Goal: Transaction & Acquisition: Purchase product/service

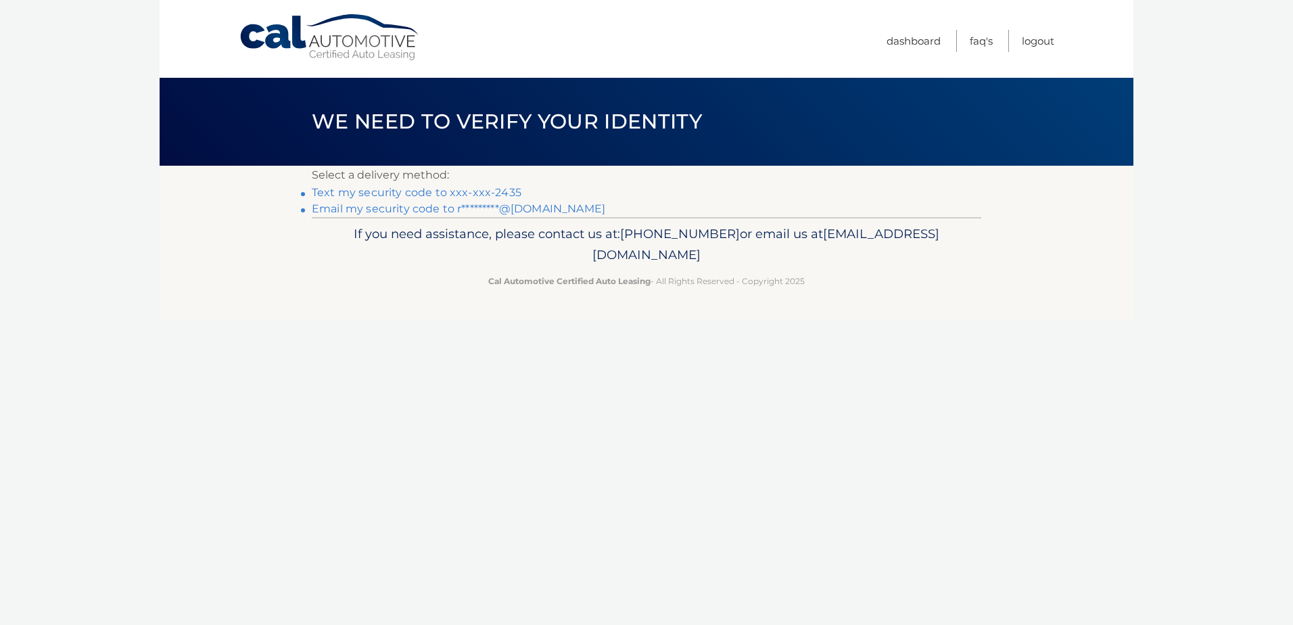
drag, startPoint x: 486, startPoint y: 189, endPoint x: 520, endPoint y: 215, distance: 42.9
click at [486, 189] on link "Text my security code to xxx-xxx-2435" at bounding box center [417, 192] width 210 height 13
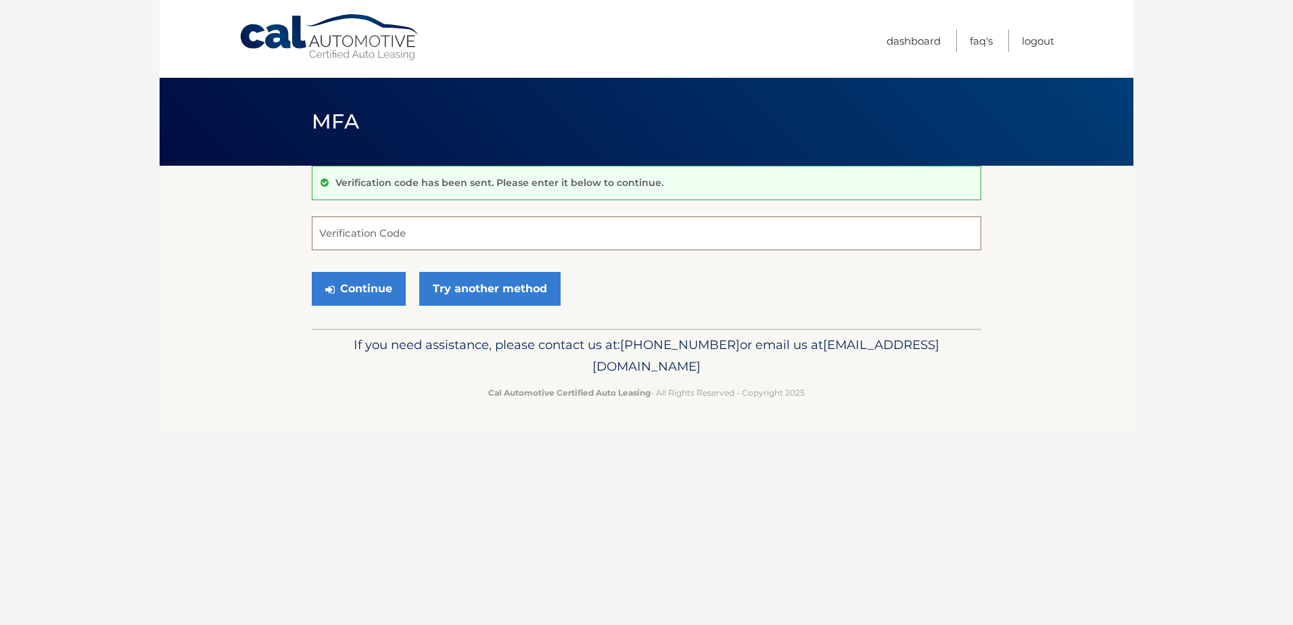
click at [382, 238] on input "Verification Code" at bounding box center [647, 233] width 670 height 34
type input "782307"
click at [356, 285] on button "Continue" at bounding box center [359, 289] width 94 height 34
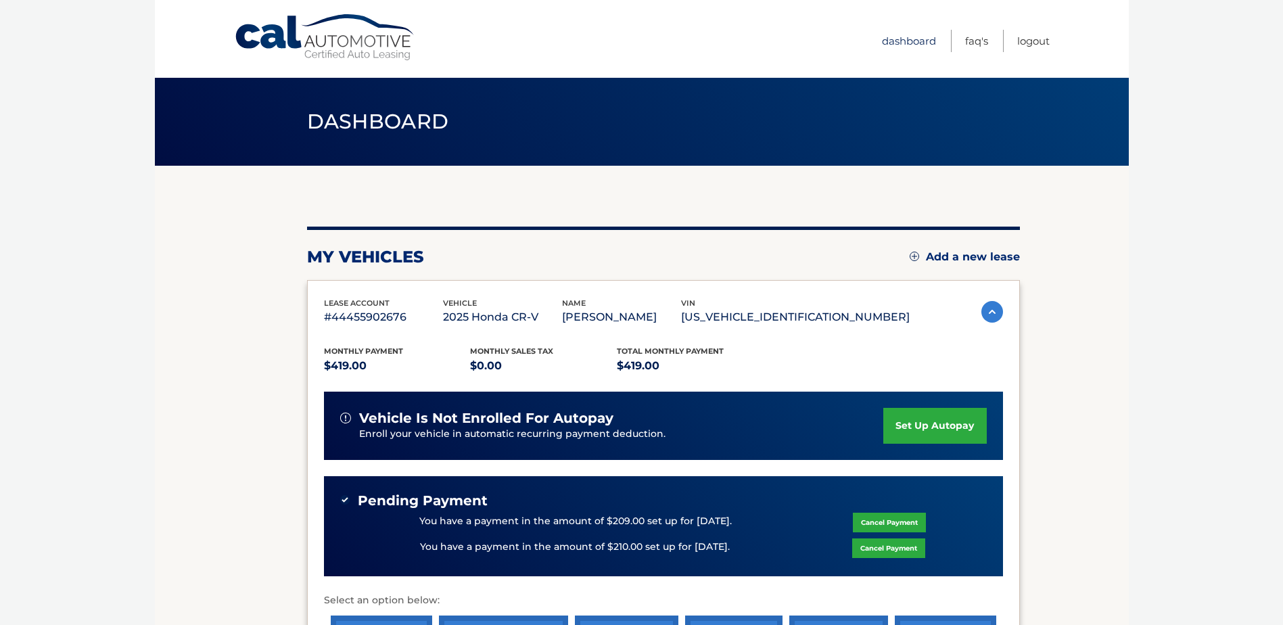
click at [899, 41] on link "Dashboard" at bounding box center [909, 41] width 54 height 22
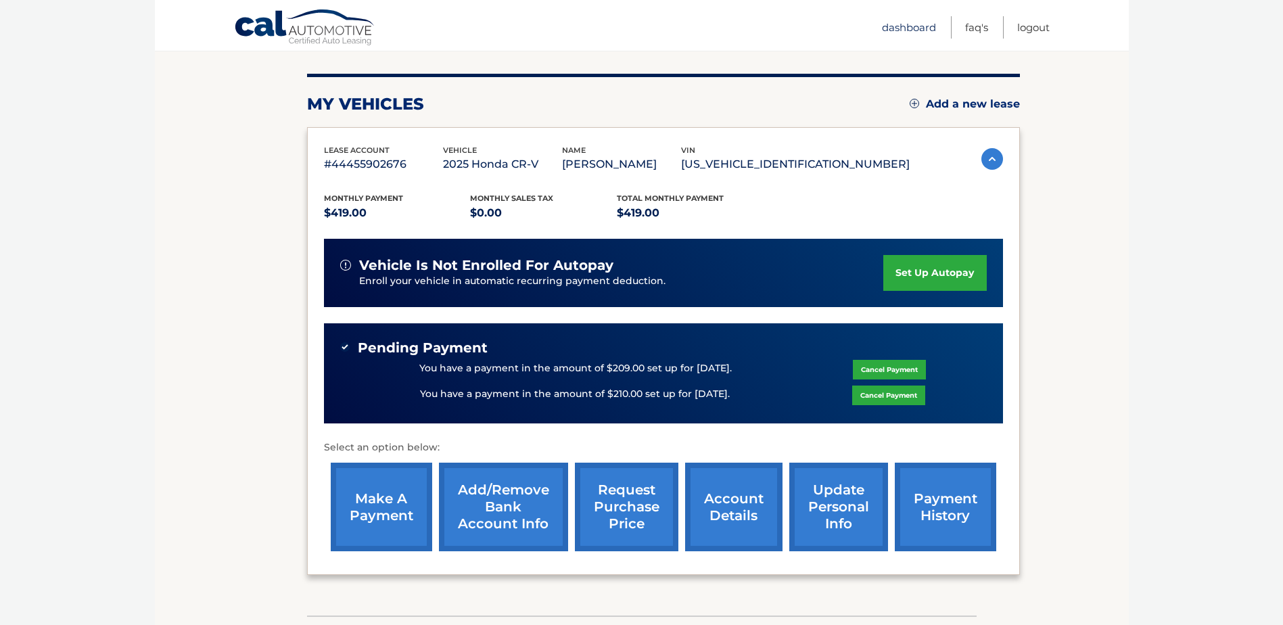
scroll to position [203, 0]
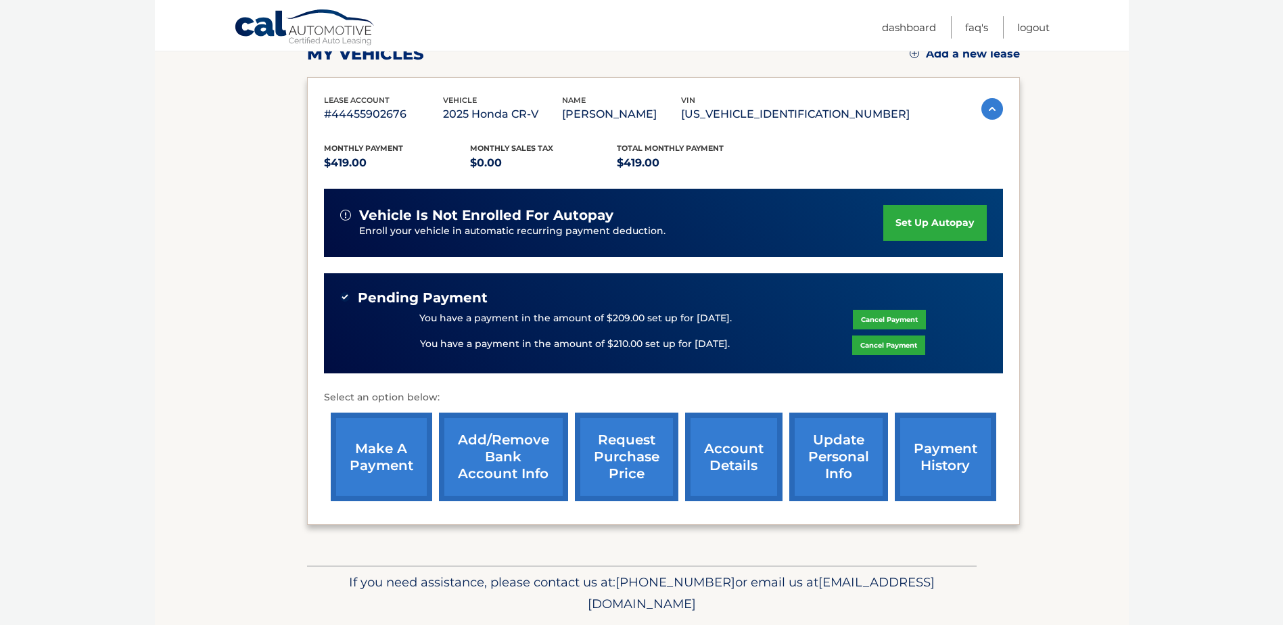
click at [992, 114] on img at bounding box center [992, 109] width 22 height 22
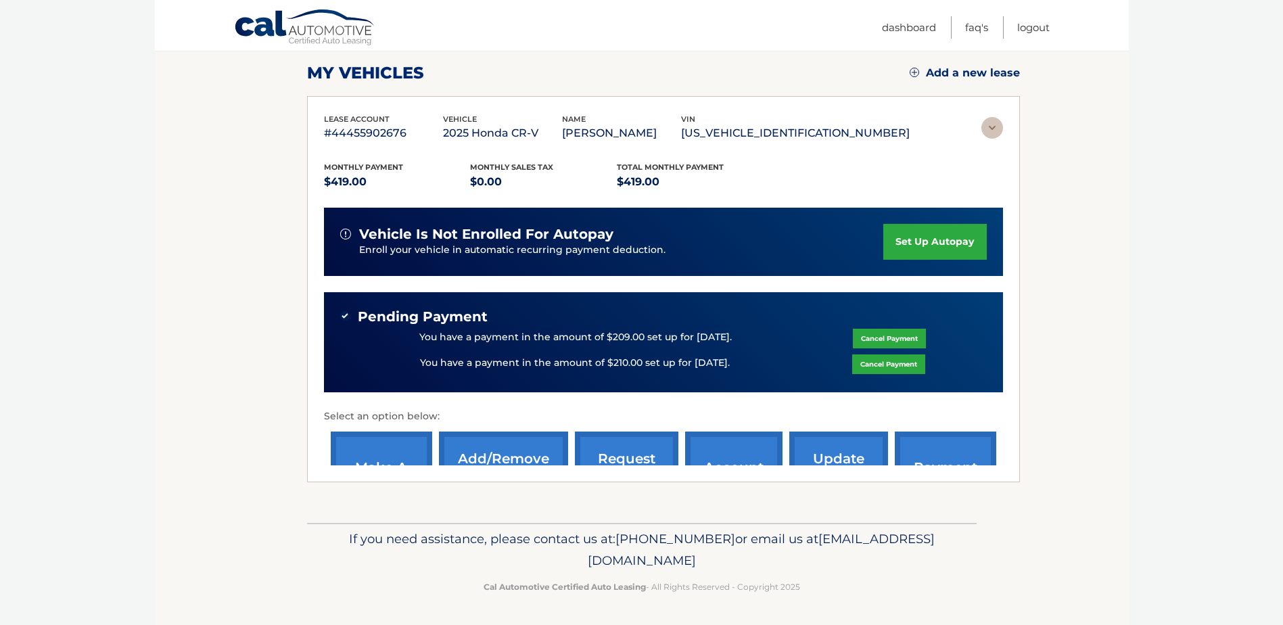
scroll to position [61, 0]
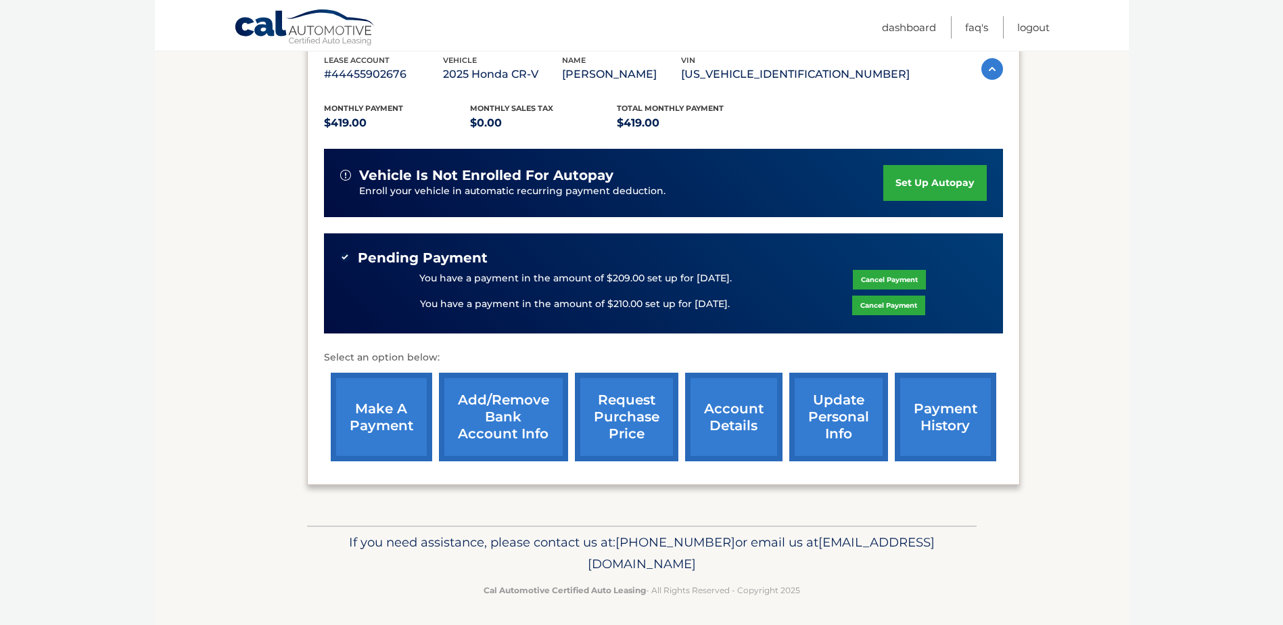
scroll to position [246, 0]
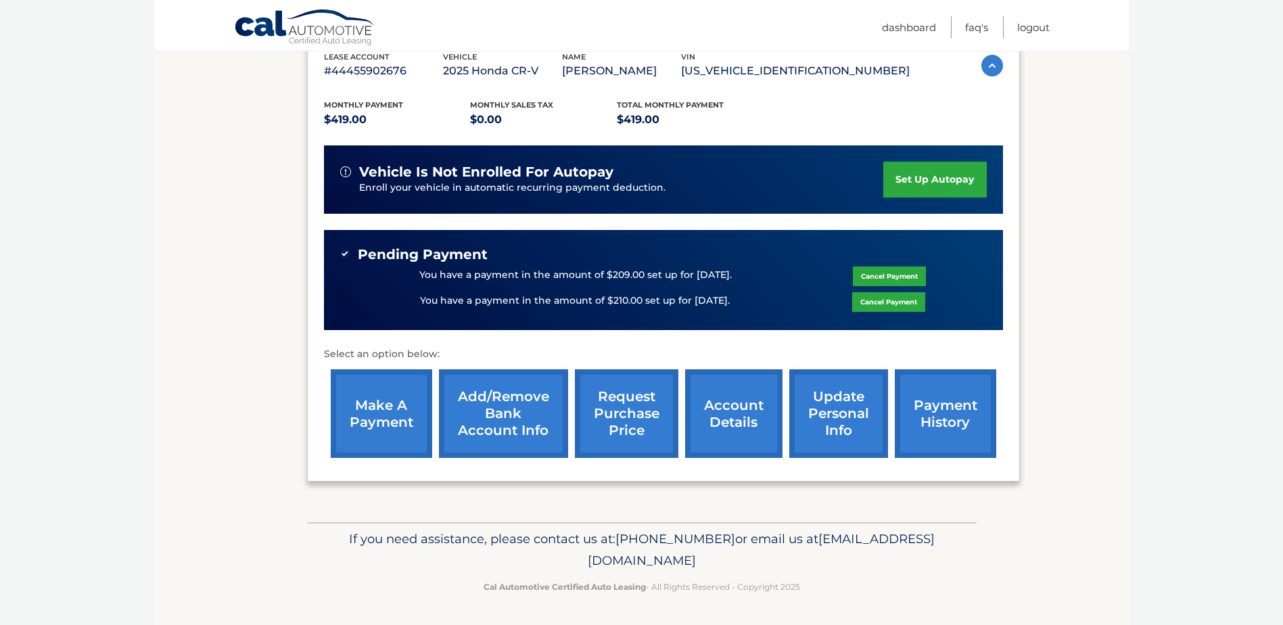
click at [381, 423] on link "make a payment" at bounding box center [381, 413] width 101 height 89
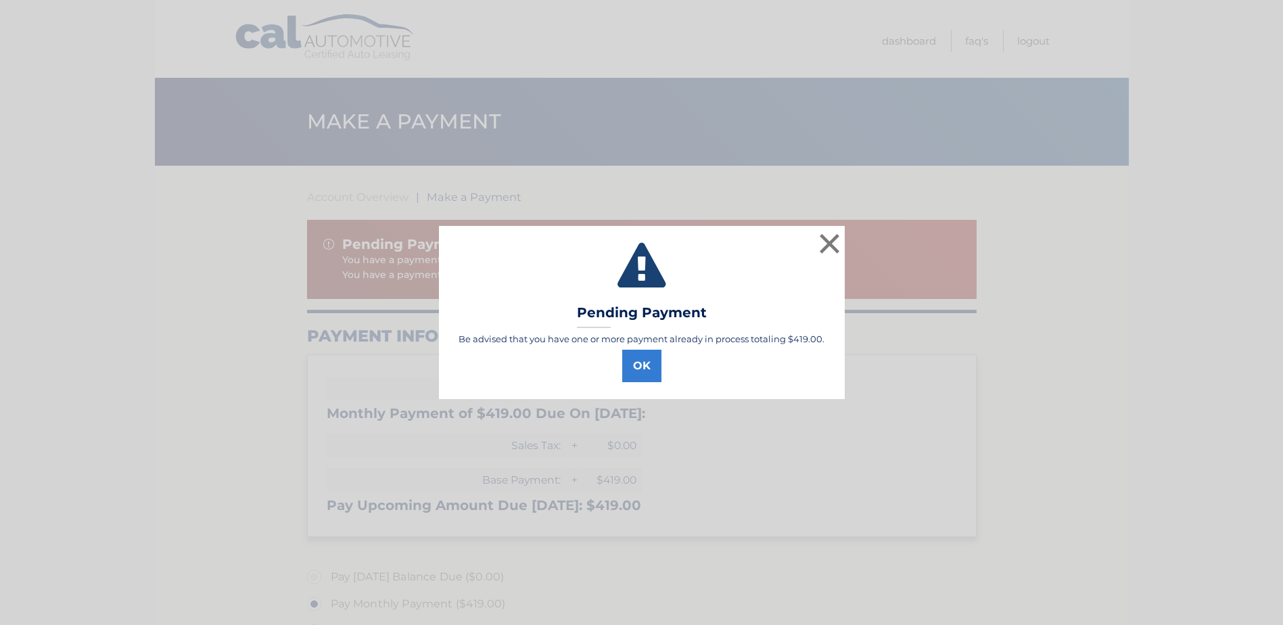
select select "NGQ3ZWYyOTItNGQ5NC00ODE5LThhMjEtYjFiMTgwNjY0MWNi"
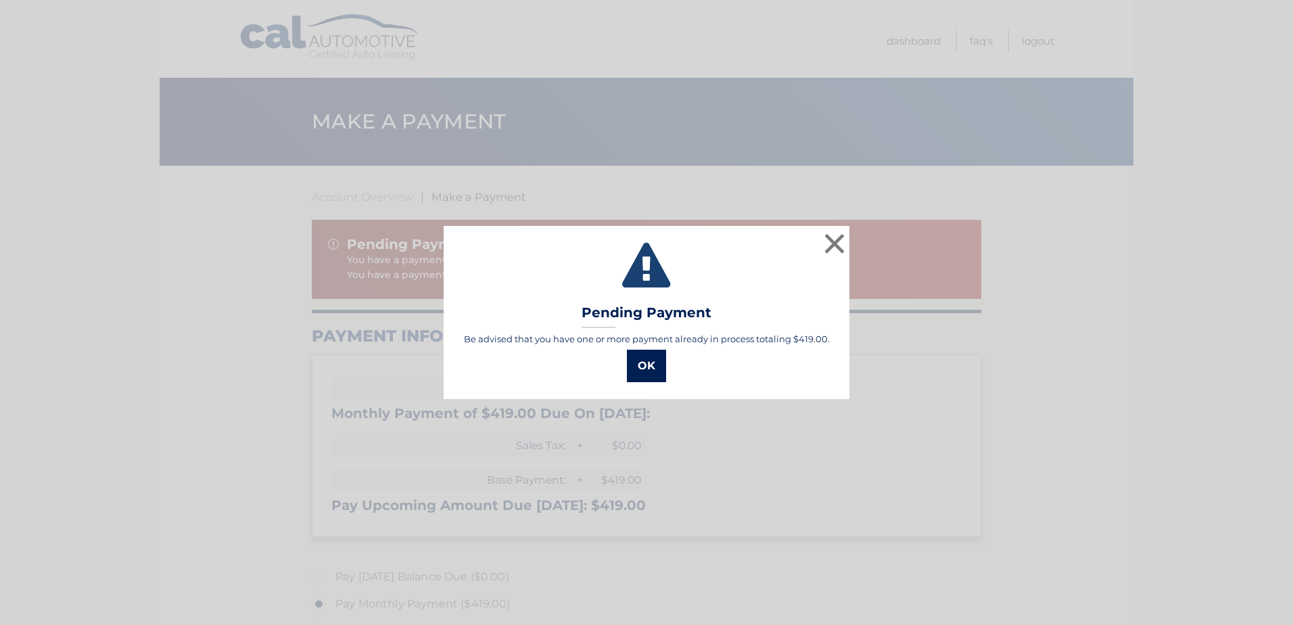
click at [652, 368] on button "OK" at bounding box center [646, 366] width 39 height 32
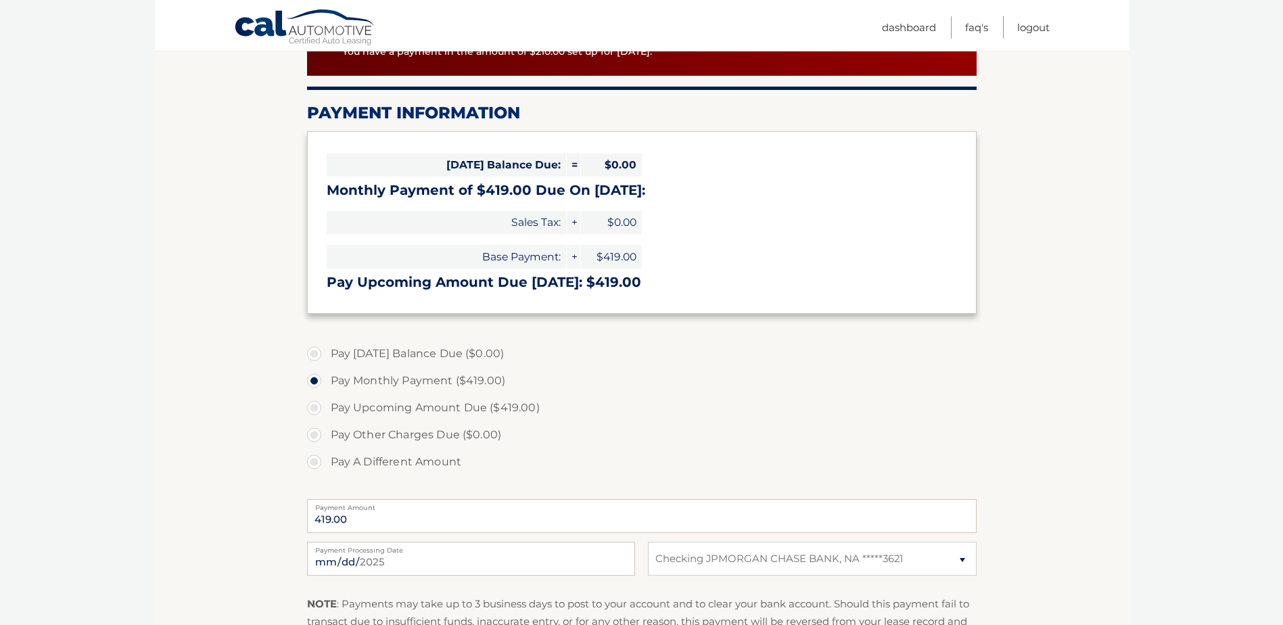
scroll to position [436, 0]
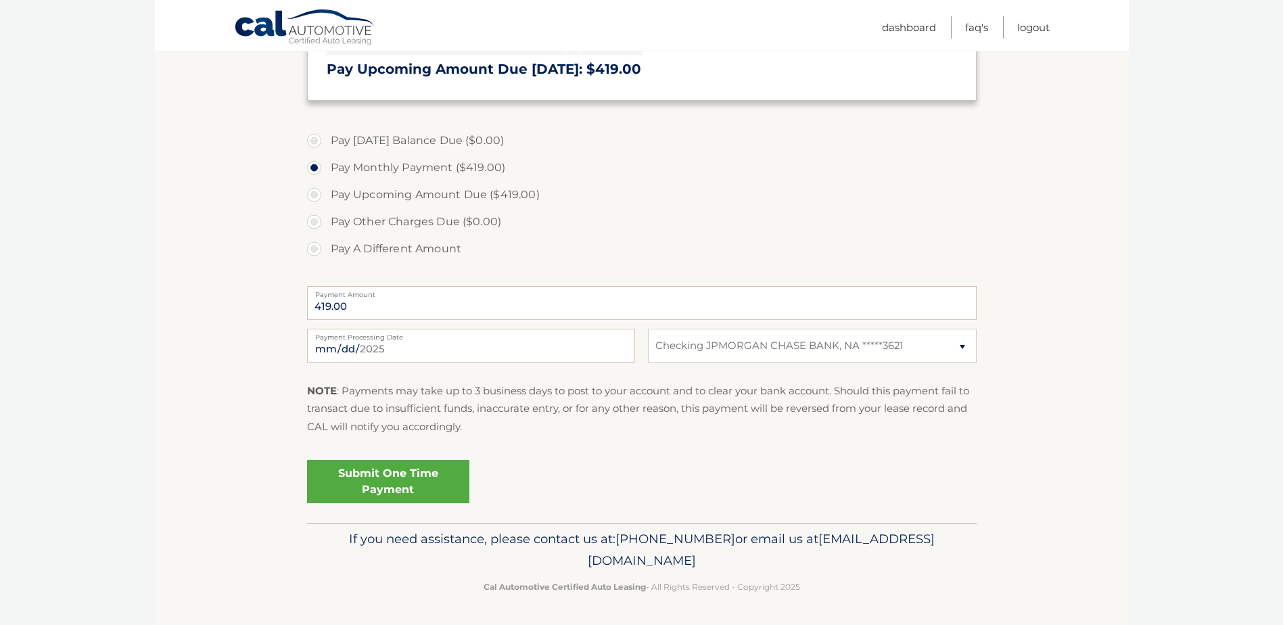
click at [317, 250] on label "Pay A Different Amount" at bounding box center [642, 248] width 670 height 27
click at [317, 250] on input "Pay A Different Amount" at bounding box center [319, 246] width 14 height 22
radio input "true"
click at [421, 312] on input "Payment Amount" at bounding box center [642, 303] width 670 height 34
type input "210"
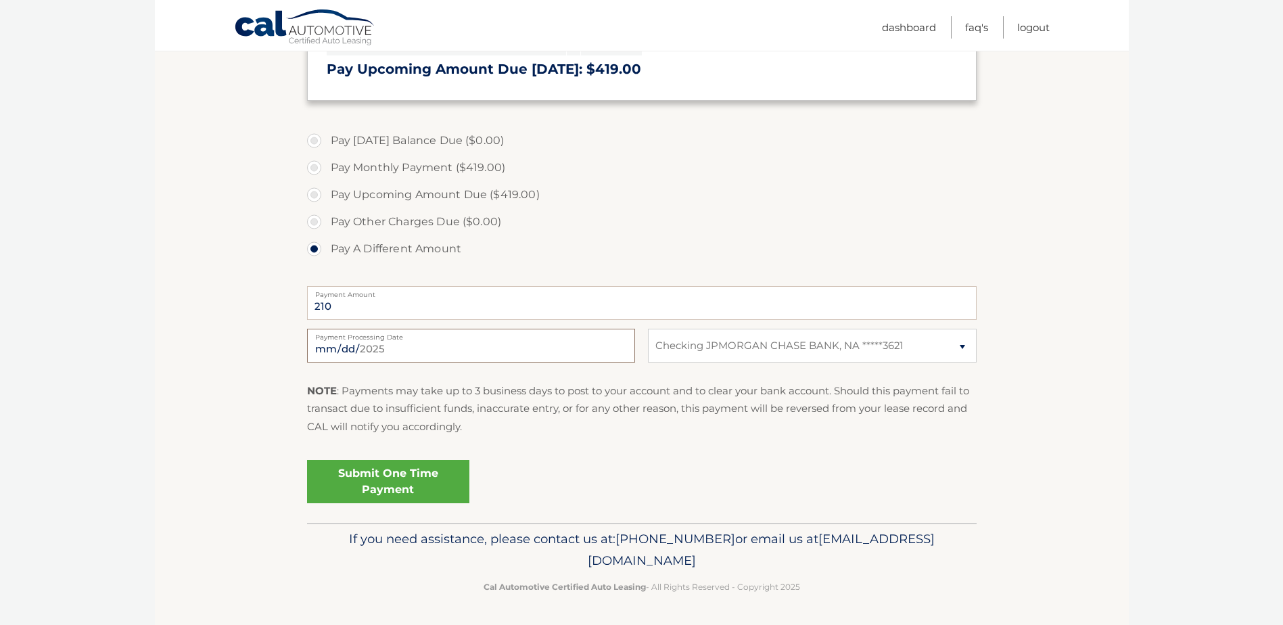
click at [442, 351] on input "2025-08-12" at bounding box center [471, 346] width 328 height 34
type input "2025-10-15"
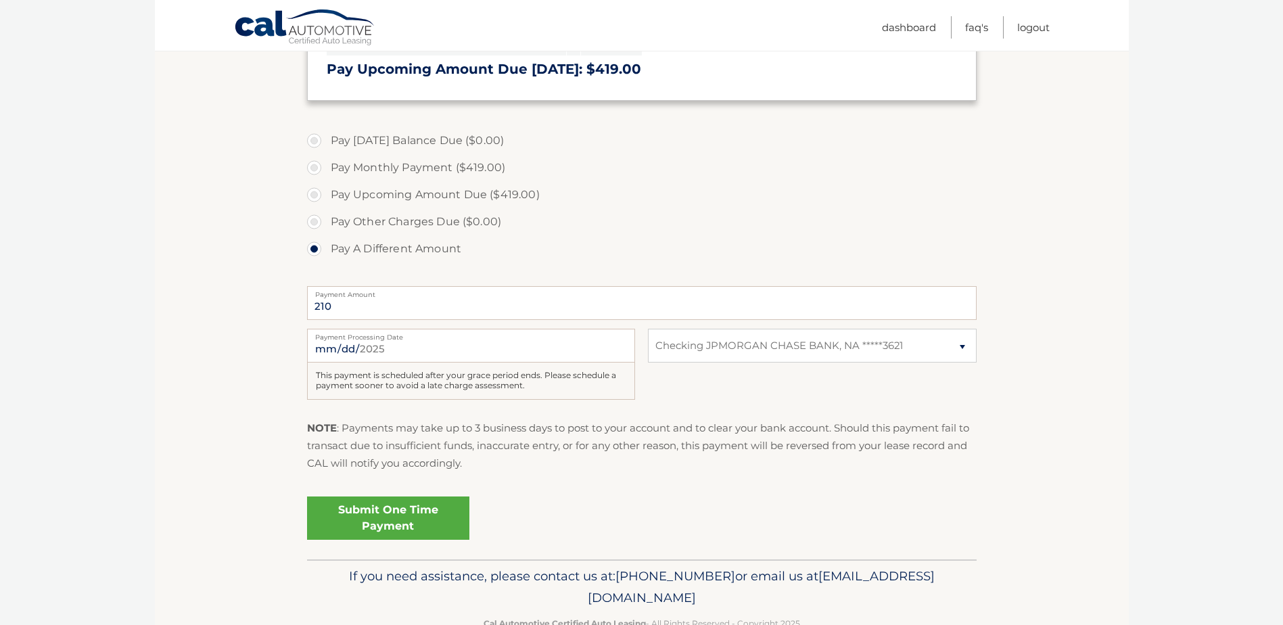
click at [382, 528] on link "Submit One Time Payment" at bounding box center [388, 517] width 162 height 43
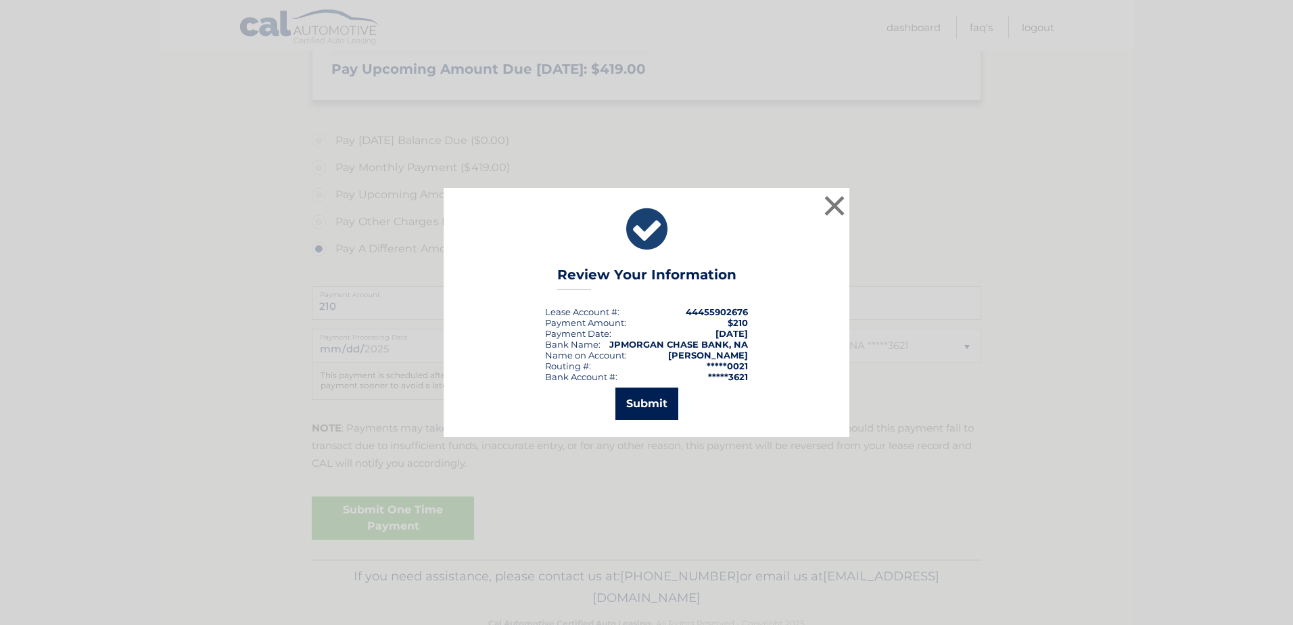
click at [648, 409] on button "Submit" at bounding box center [646, 404] width 63 height 32
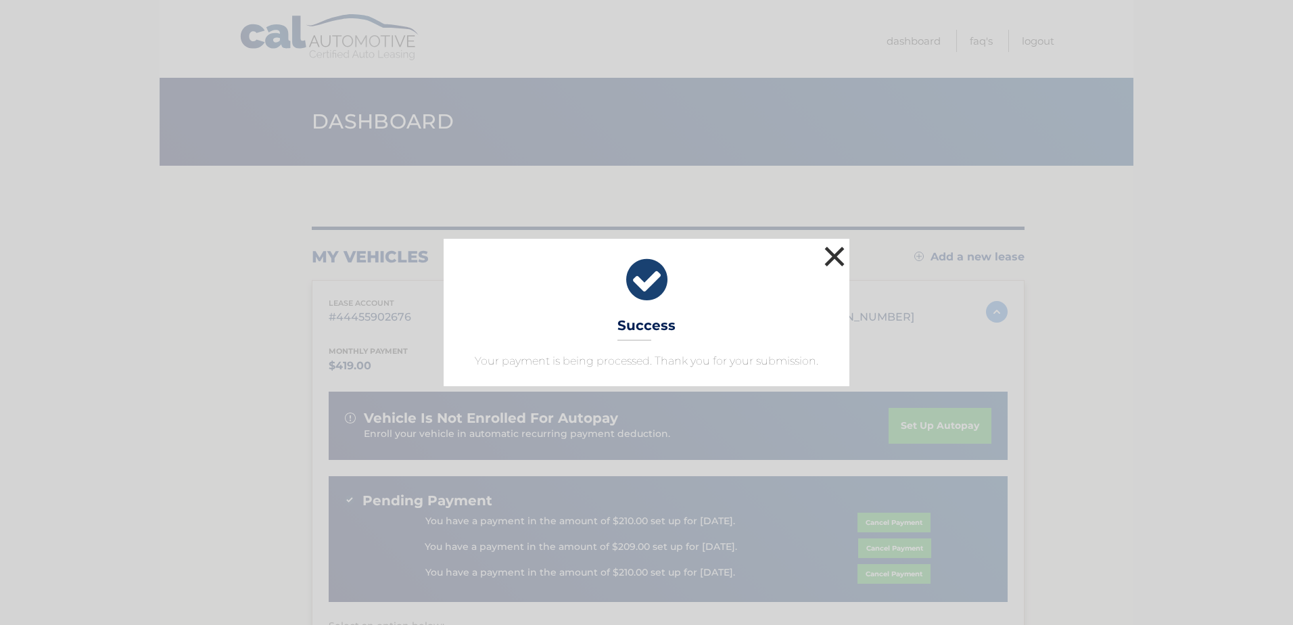
click at [841, 256] on button "×" at bounding box center [834, 256] width 27 height 27
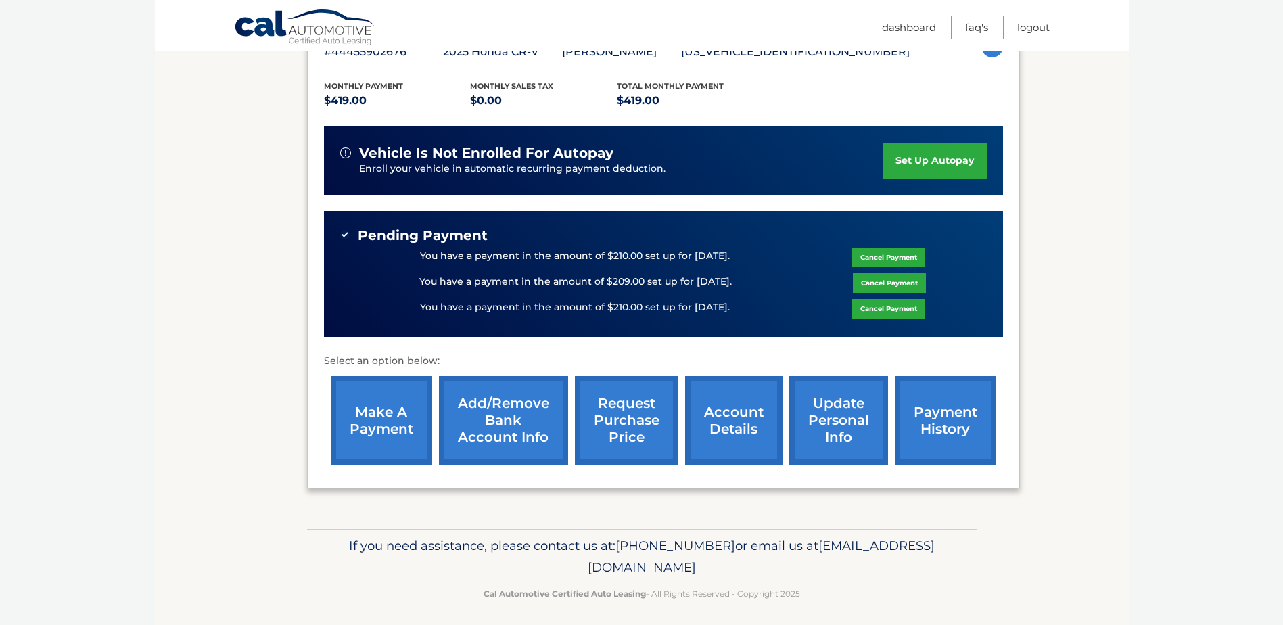
scroll to position [271, 0]
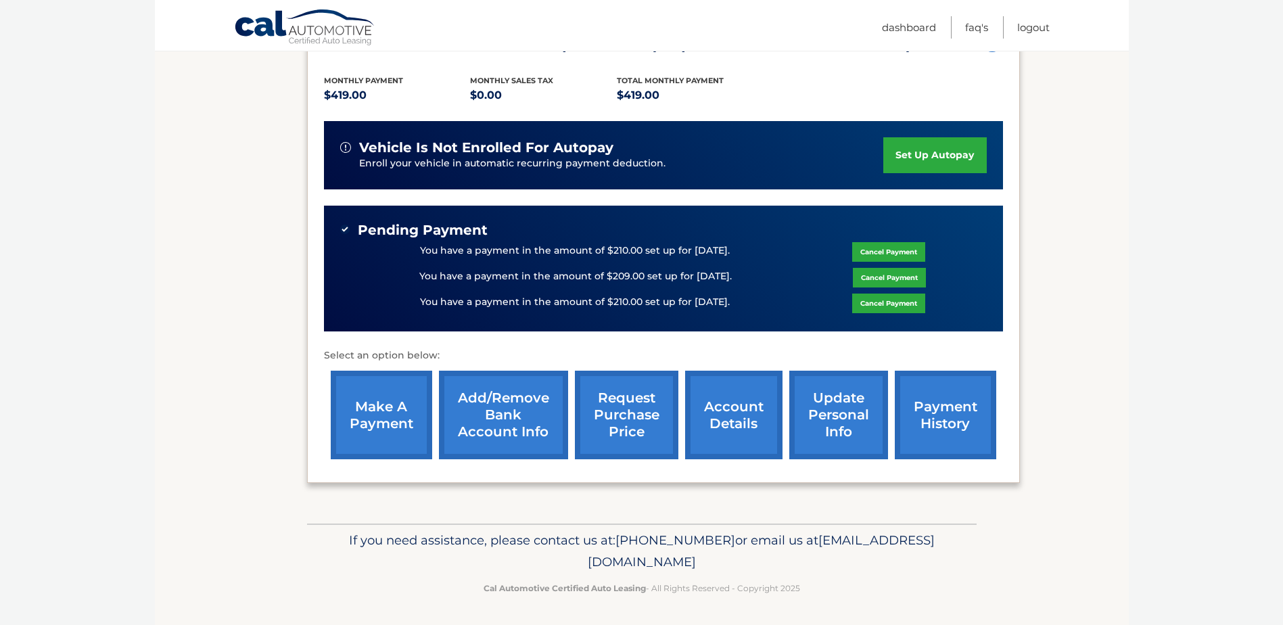
click at [375, 419] on link "make a payment" at bounding box center [381, 415] width 101 height 89
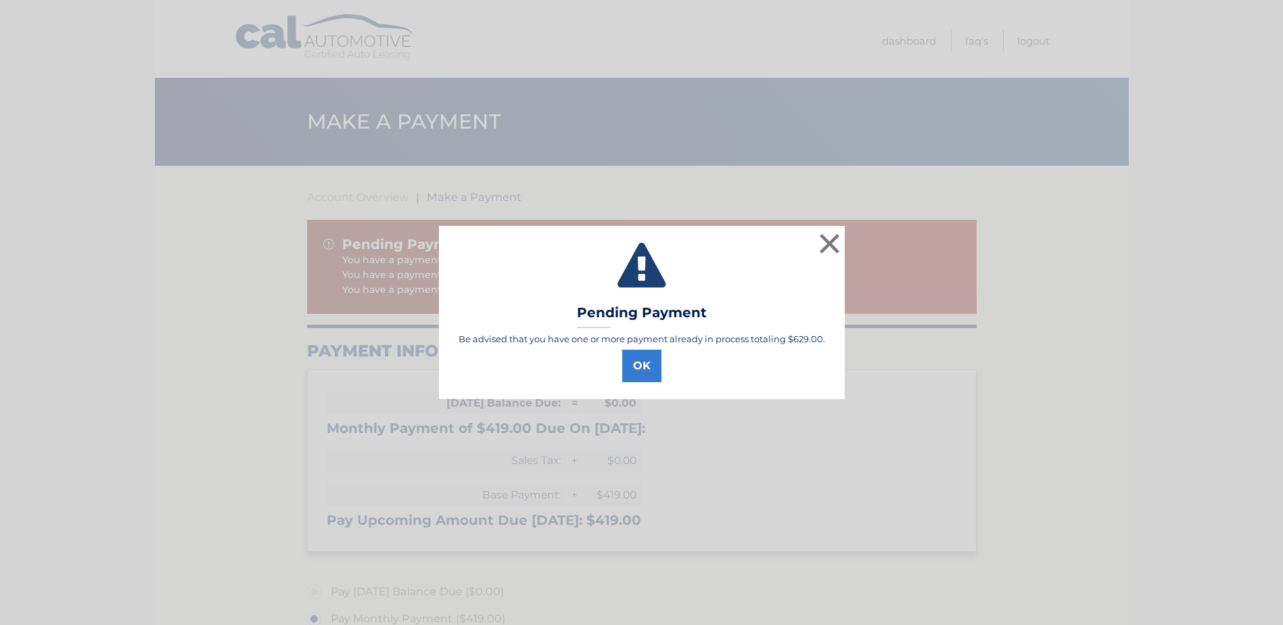
select select "NGQ3ZWYyOTItNGQ5NC00ODE5LThhMjEtYjFiMTgwNjY0MWNi"
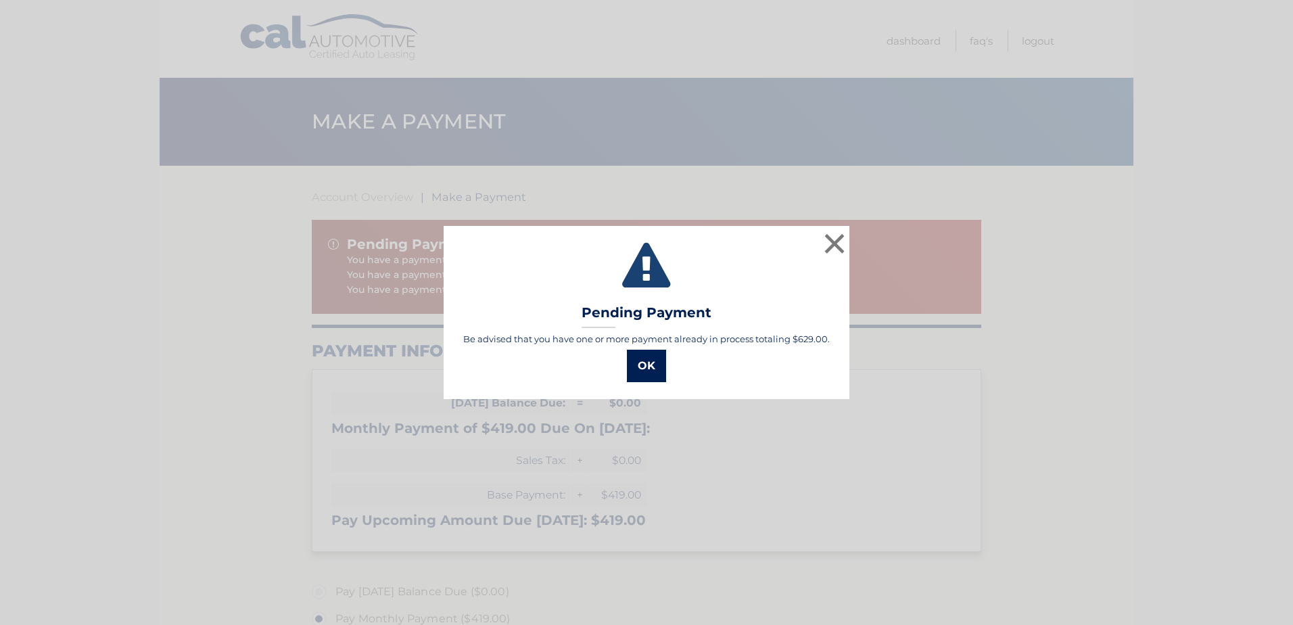
click at [651, 375] on button "OK" at bounding box center [646, 366] width 39 height 32
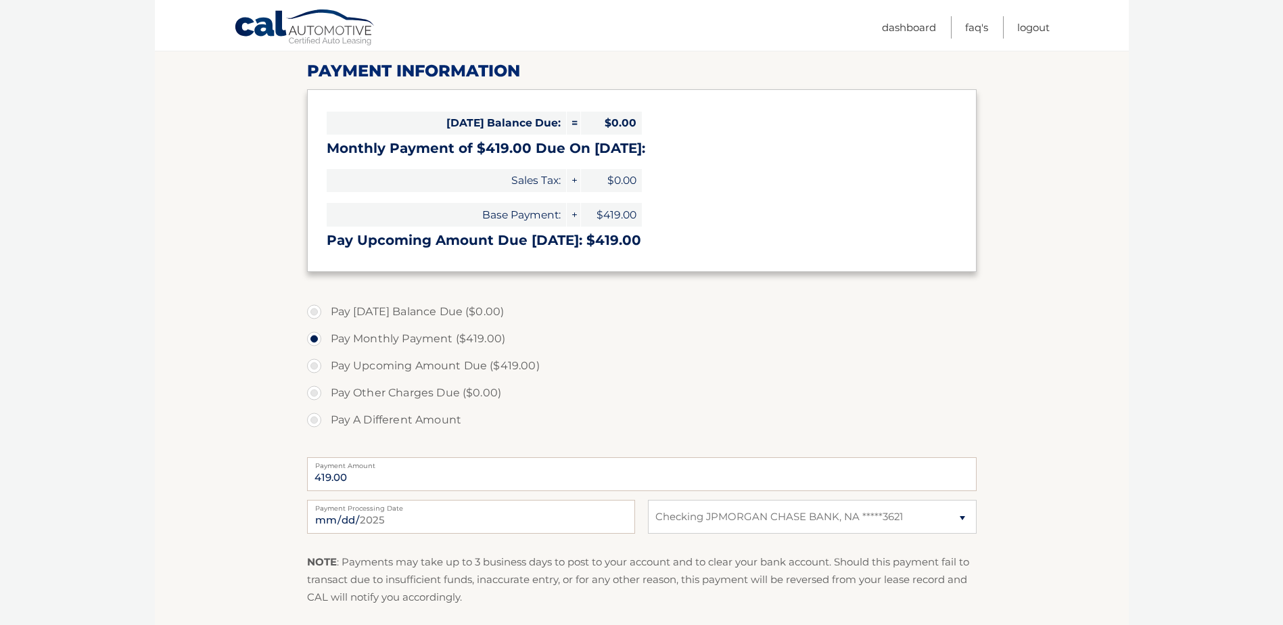
scroll to position [338, 0]
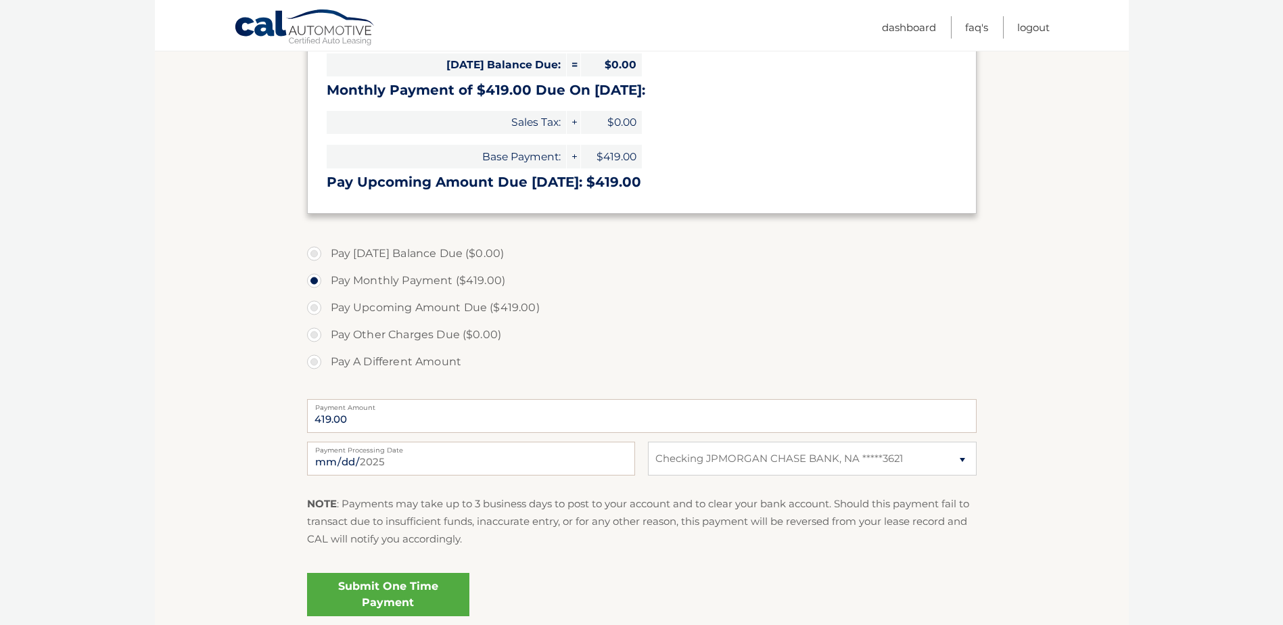
click at [317, 356] on label "Pay A Different Amount" at bounding box center [642, 361] width 670 height 27
click at [317, 356] on input "Pay A Different Amount" at bounding box center [319, 359] width 14 height 22
radio input "true"
type input "209"
click at [404, 461] on input "[DATE]" at bounding box center [471, 459] width 328 height 34
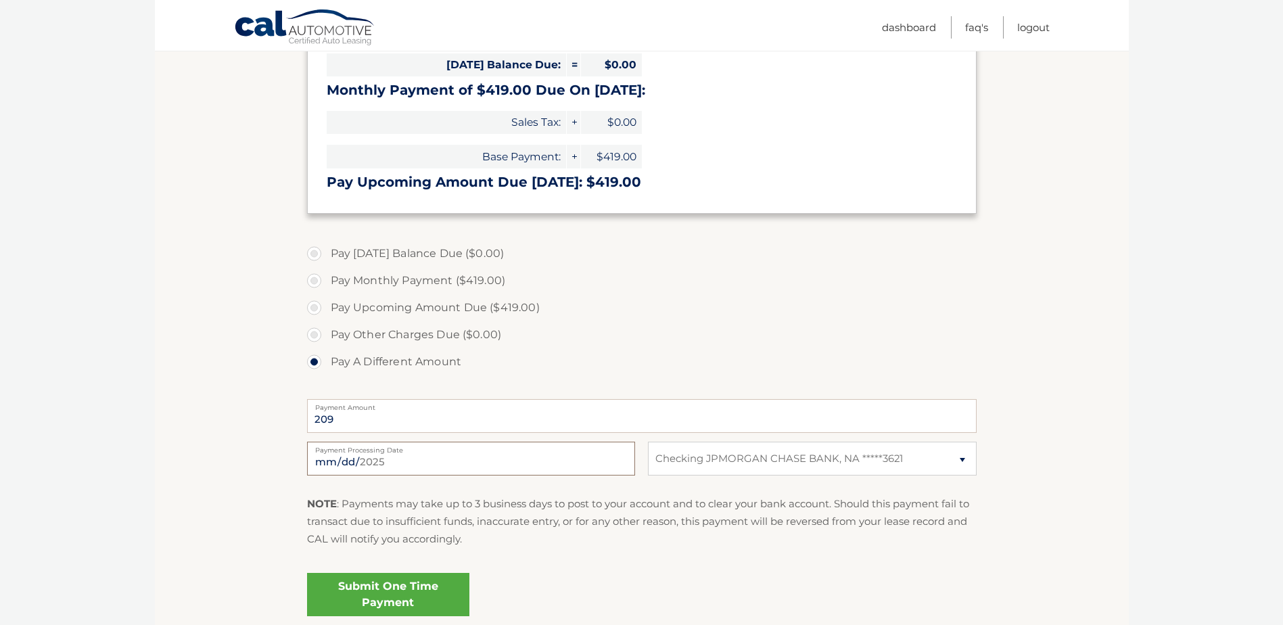
type input "2025-10-31"
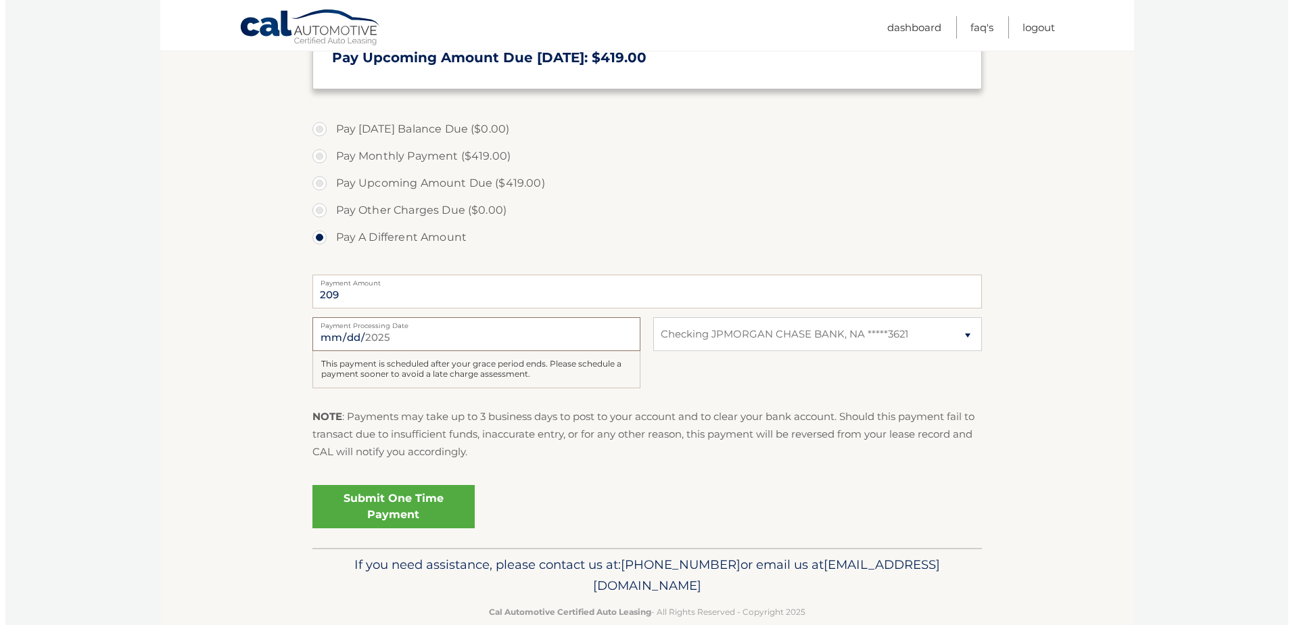
scroll to position [473, 0]
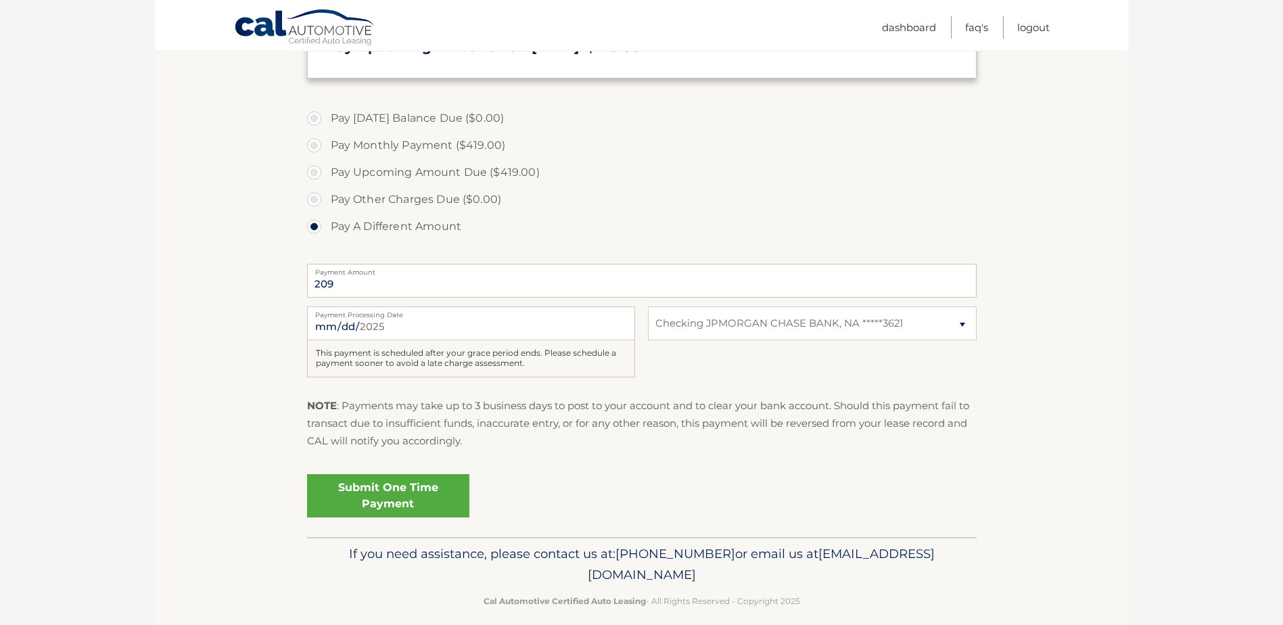
click at [377, 498] on link "Submit One Time Payment" at bounding box center [388, 495] width 162 height 43
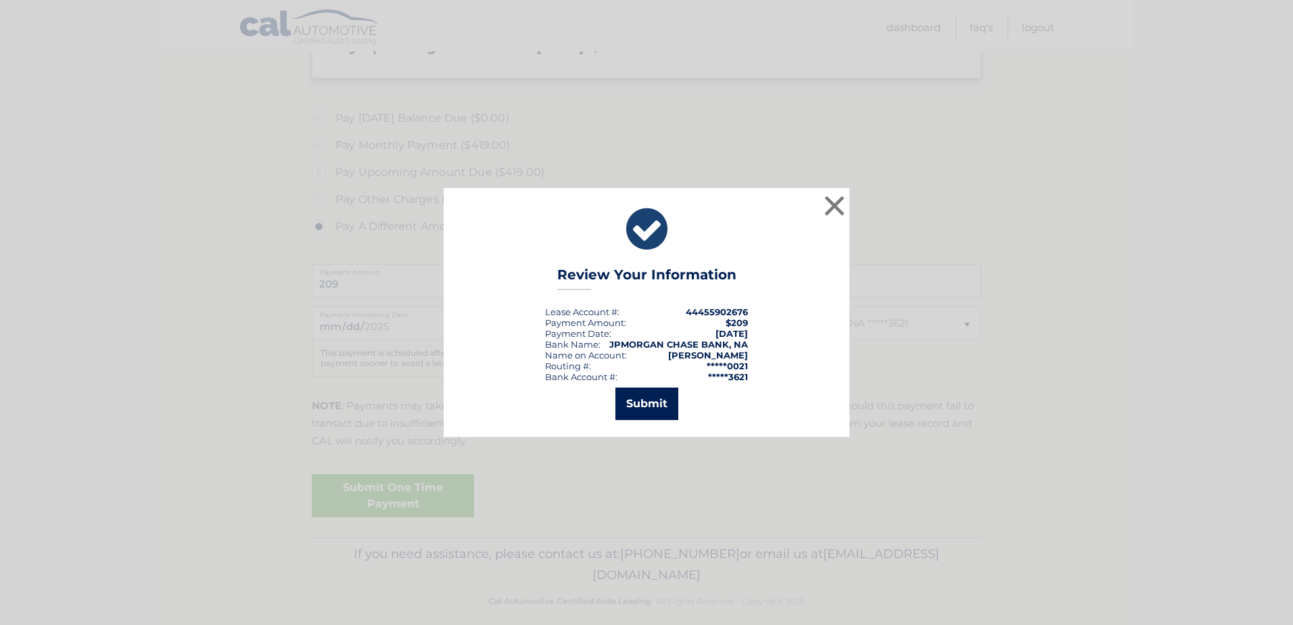
click at [658, 400] on button "Submit" at bounding box center [646, 404] width 63 height 32
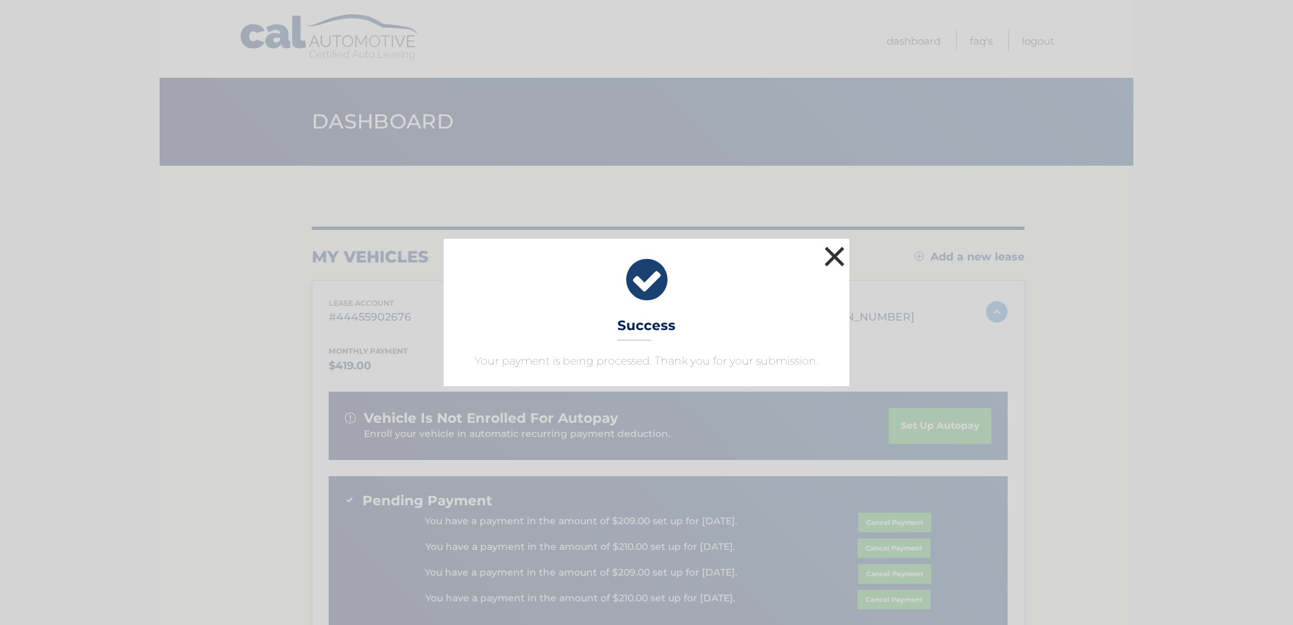
click at [838, 256] on button "×" at bounding box center [834, 256] width 27 height 27
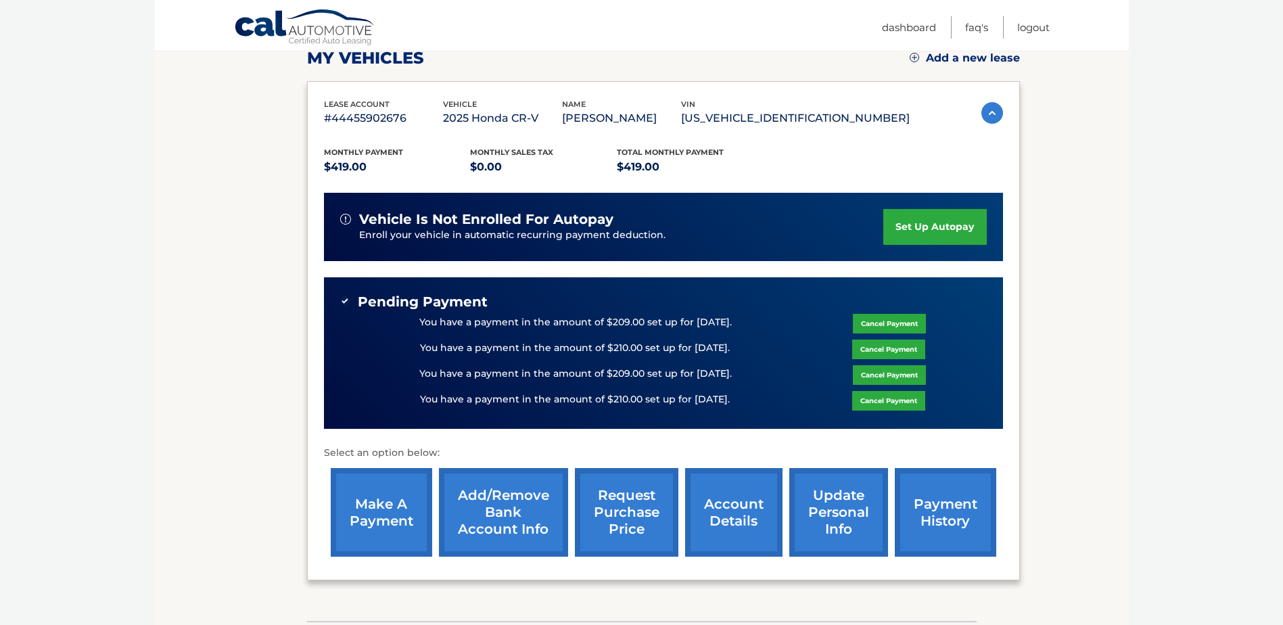
scroll to position [298, 0]
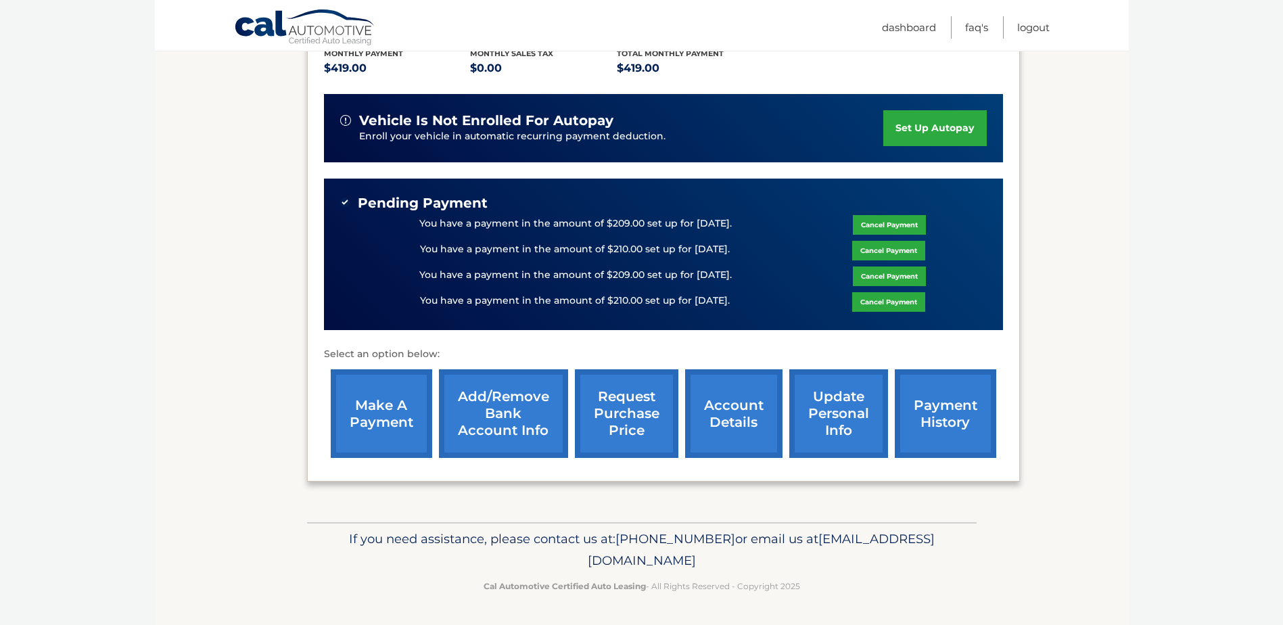
click at [946, 421] on link "payment history" at bounding box center [945, 413] width 101 height 89
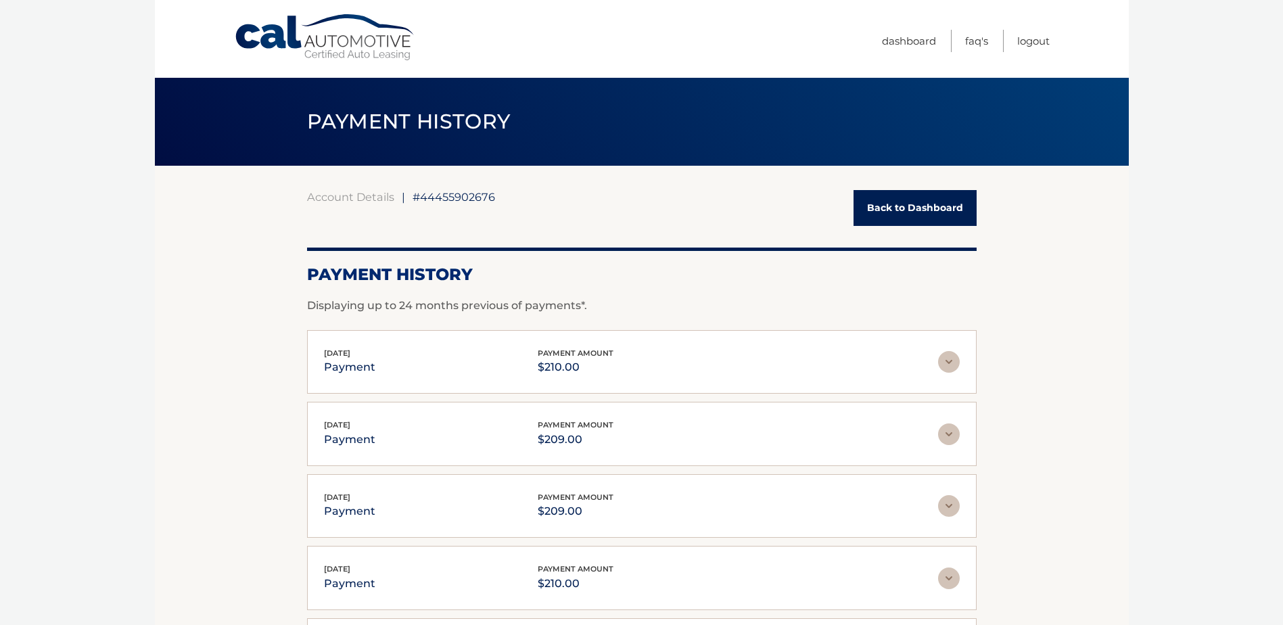
click at [942, 364] on img at bounding box center [949, 362] width 22 height 22
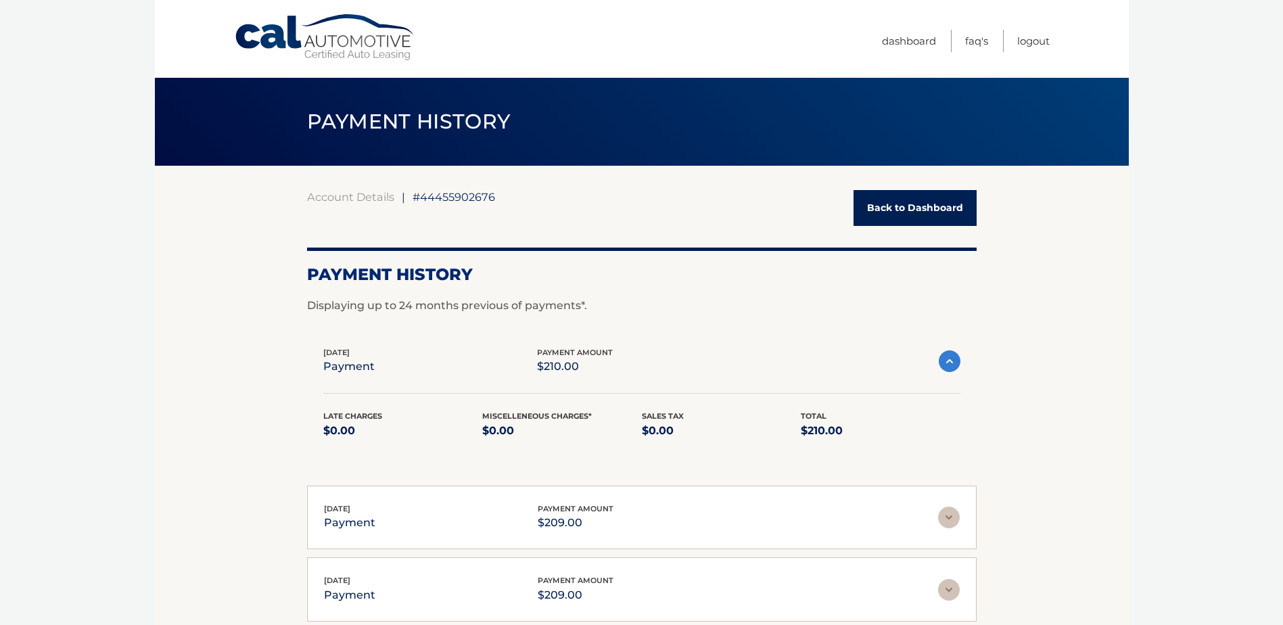
click at [942, 364] on img at bounding box center [950, 361] width 22 height 22
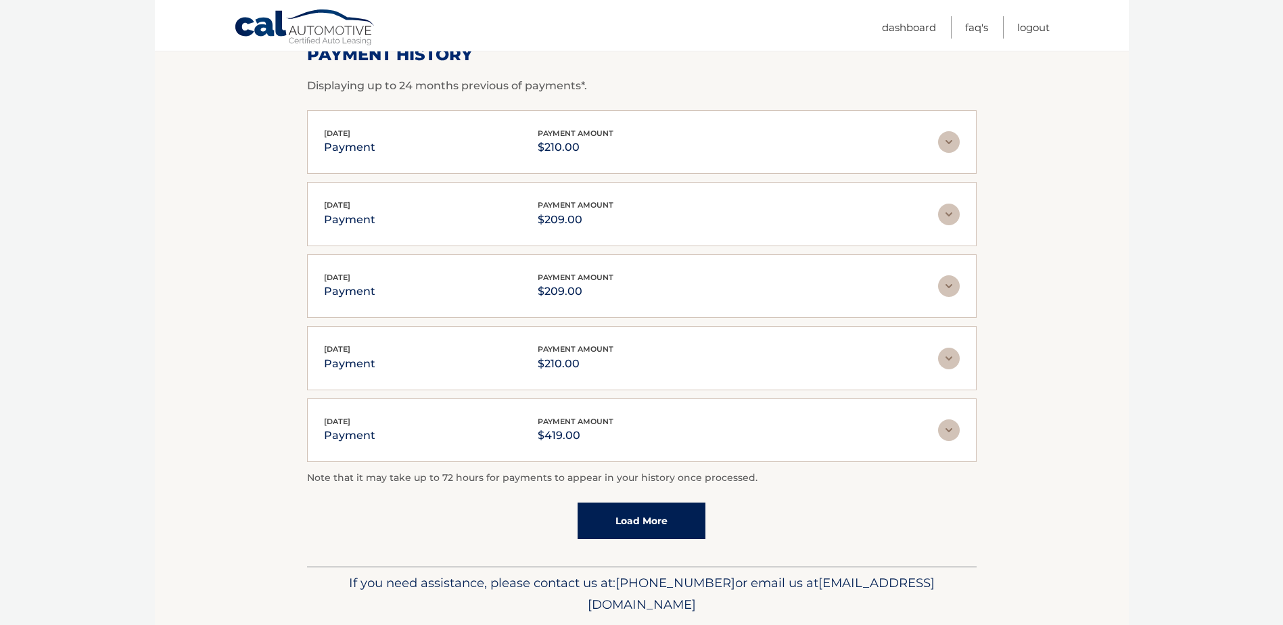
scroll to position [264, 0]
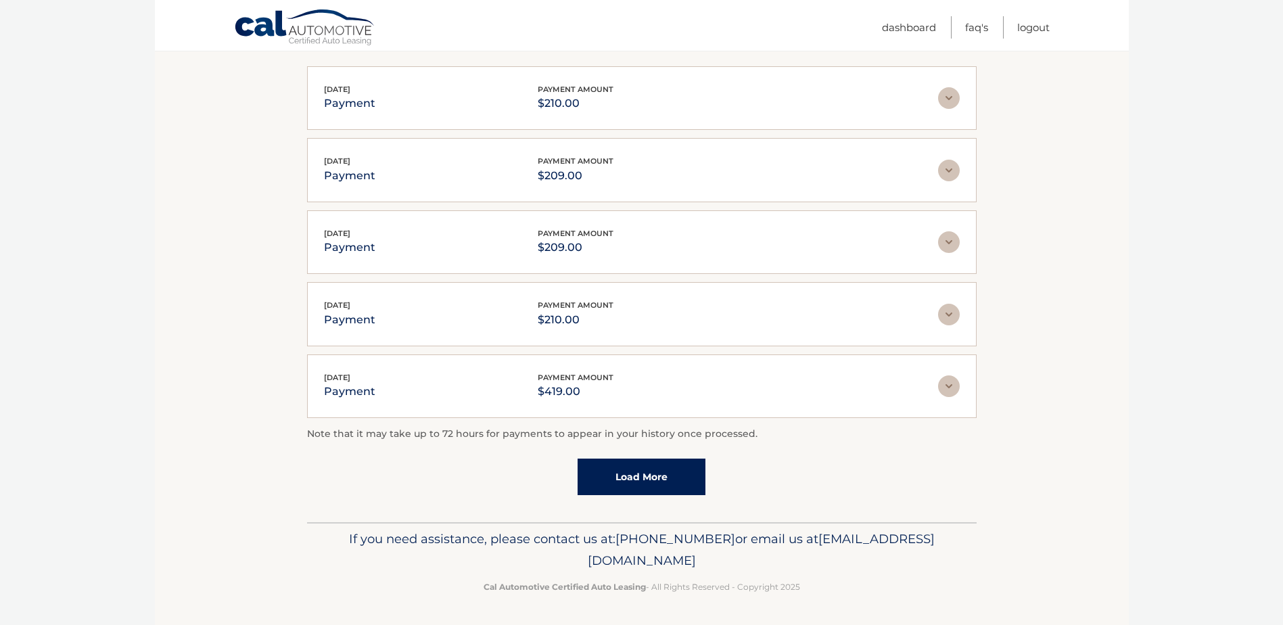
click at [663, 480] on link "Load More" at bounding box center [642, 477] width 128 height 37
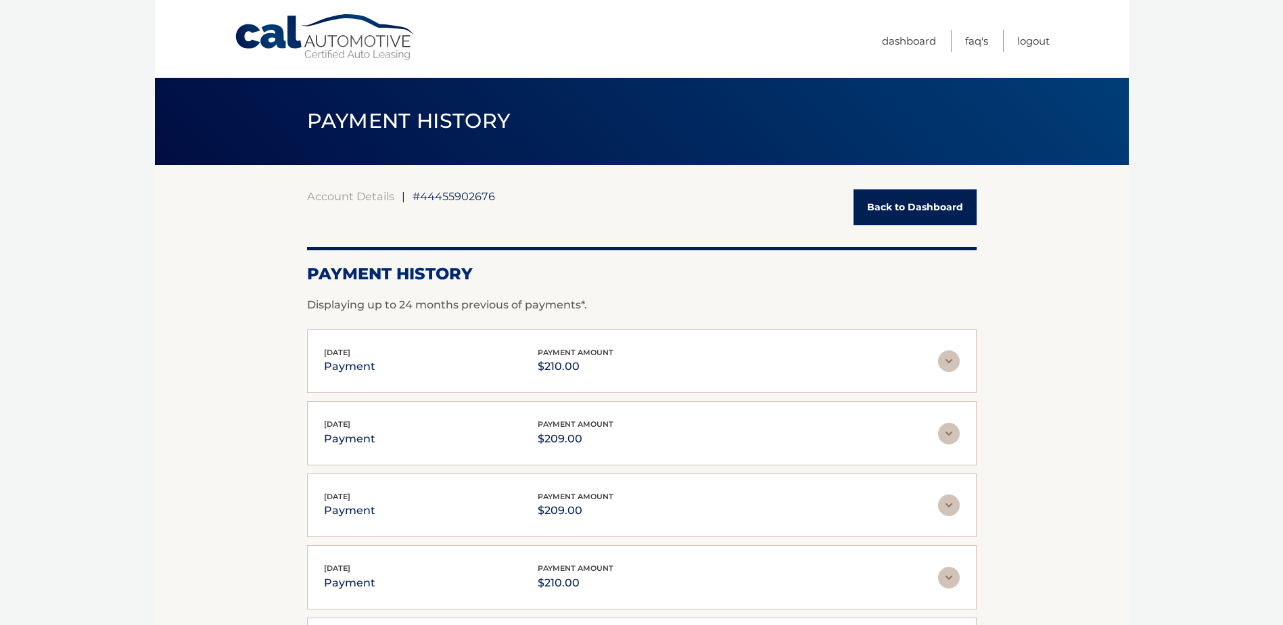
scroll to position [0, 0]
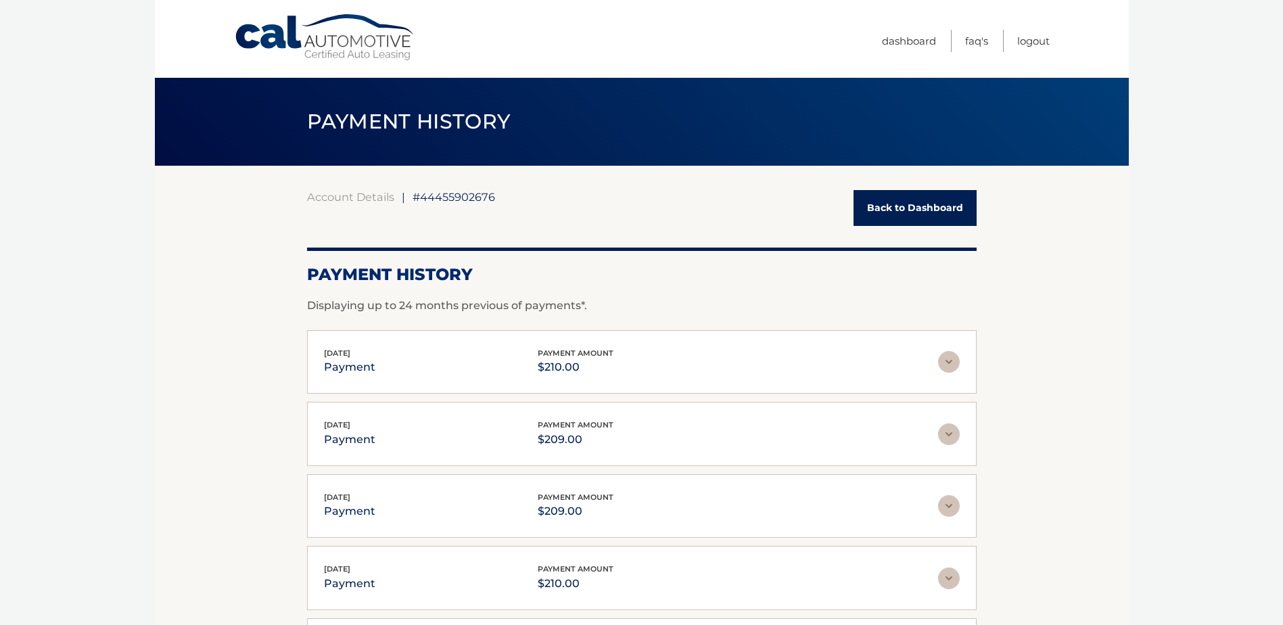
click at [948, 218] on link "Back to Dashboard" at bounding box center [915, 208] width 123 height 36
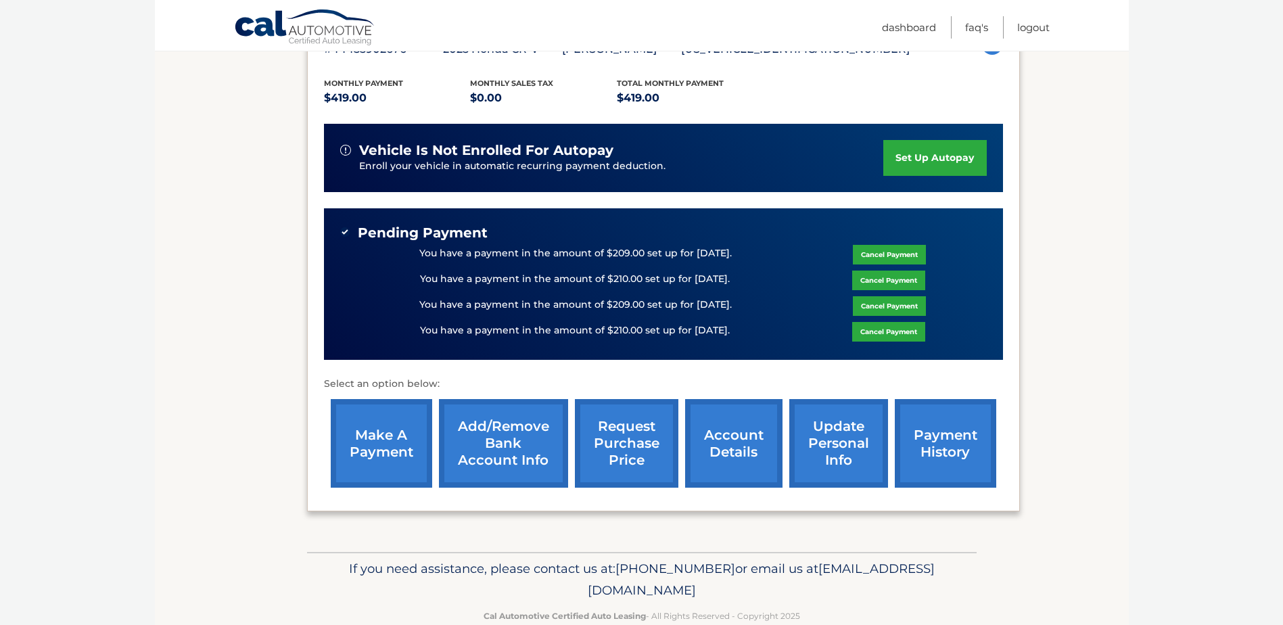
scroll to position [271, 0]
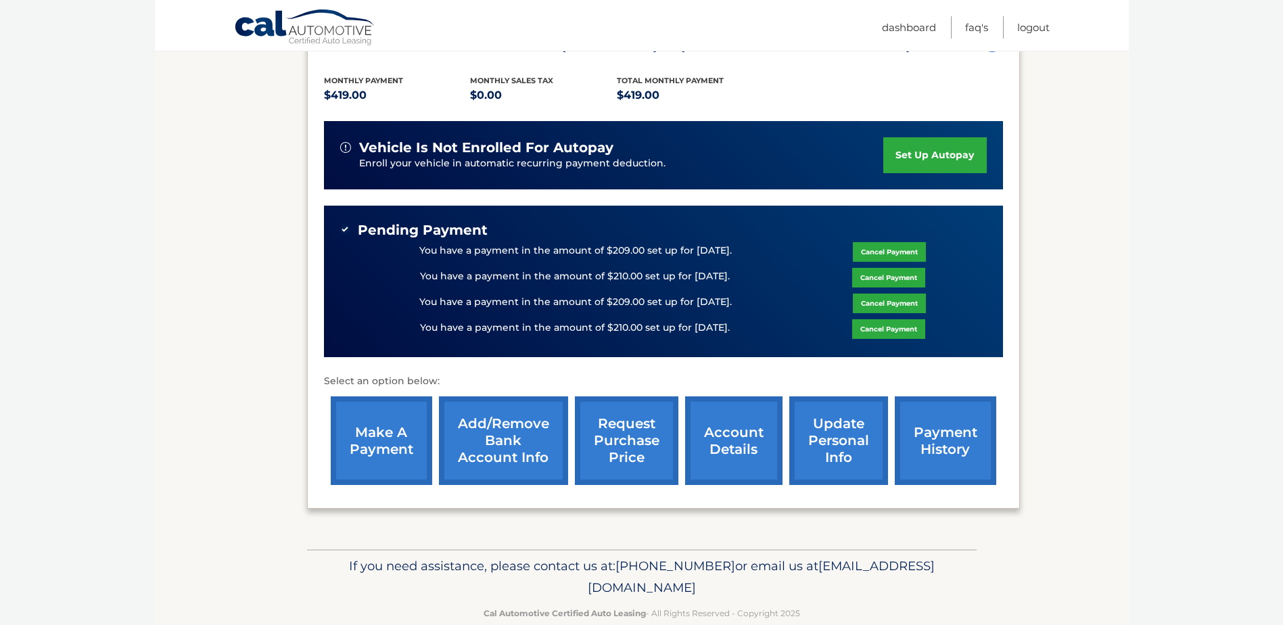
click at [707, 456] on link "account details" at bounding box center [733, 440] width 97 height 89
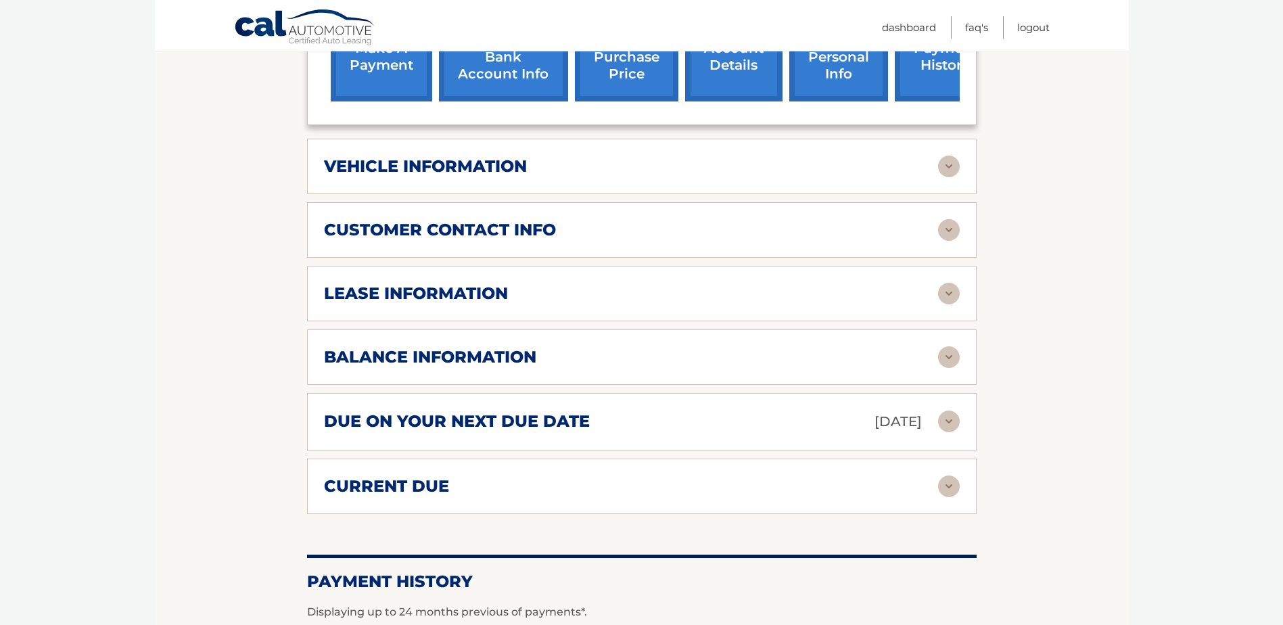
scroll to position [676, 0]
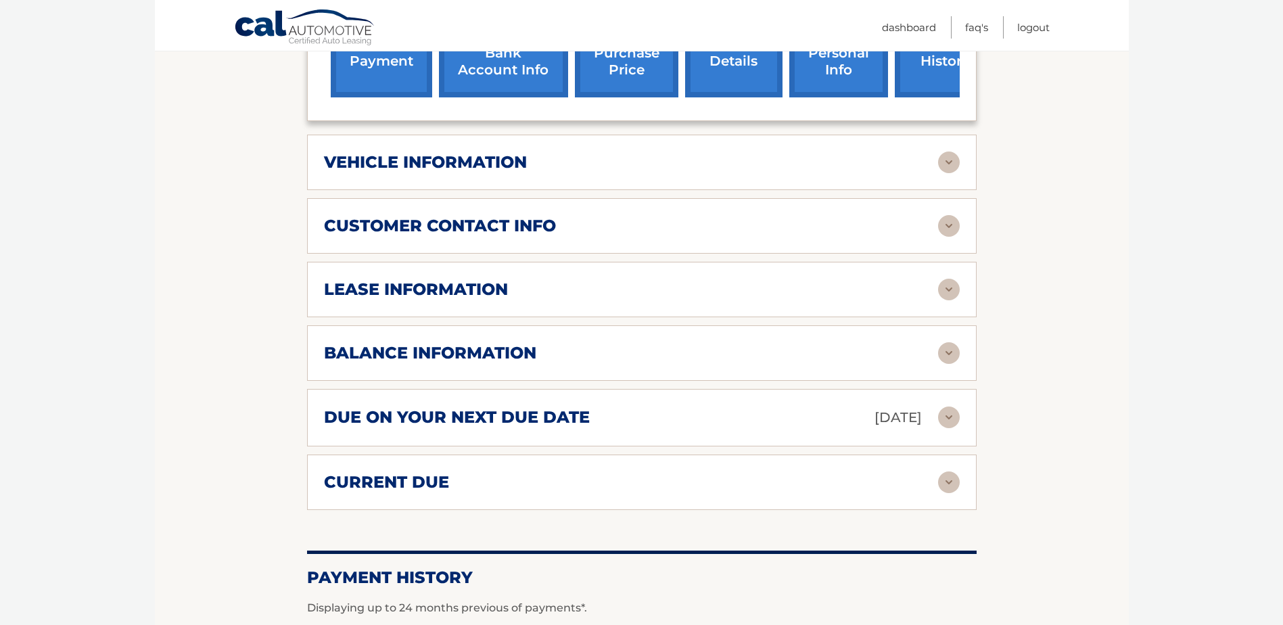
click at [647, 354] on div "balance information" at bounding box center [631, 353] width 614 height 20
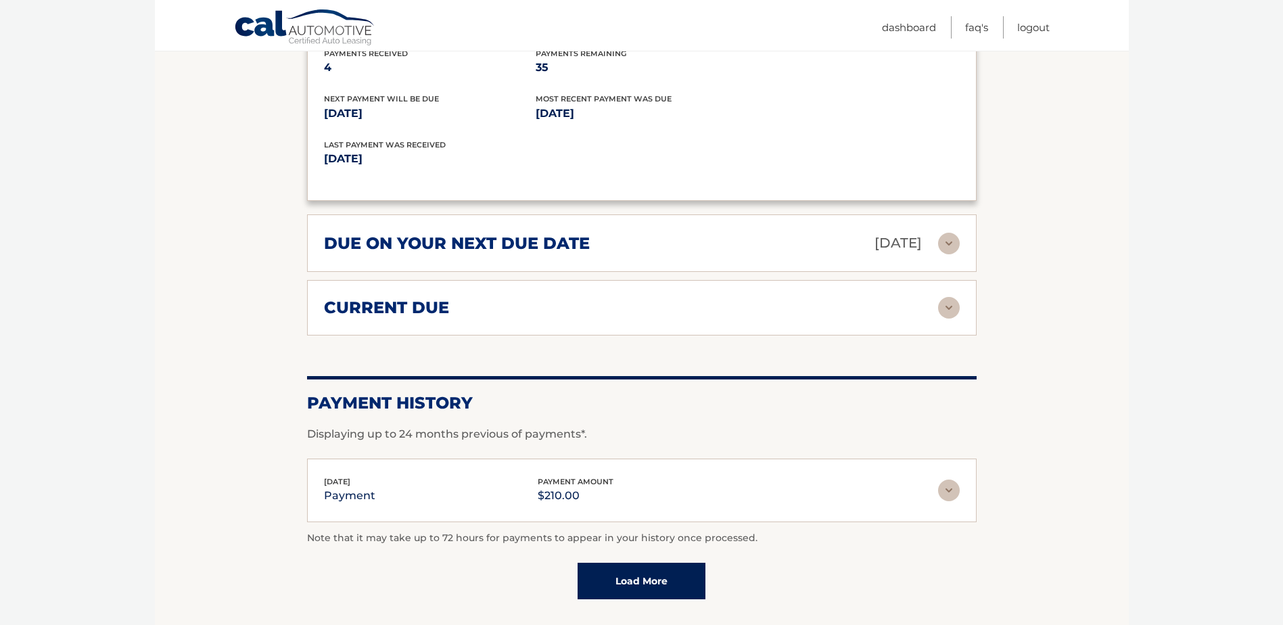
scroll to position [1015, 0]
click at [634, 239] on div "due on your next due date Sep 03, 2025" at bounding box center [631, 243] width 614 height 24
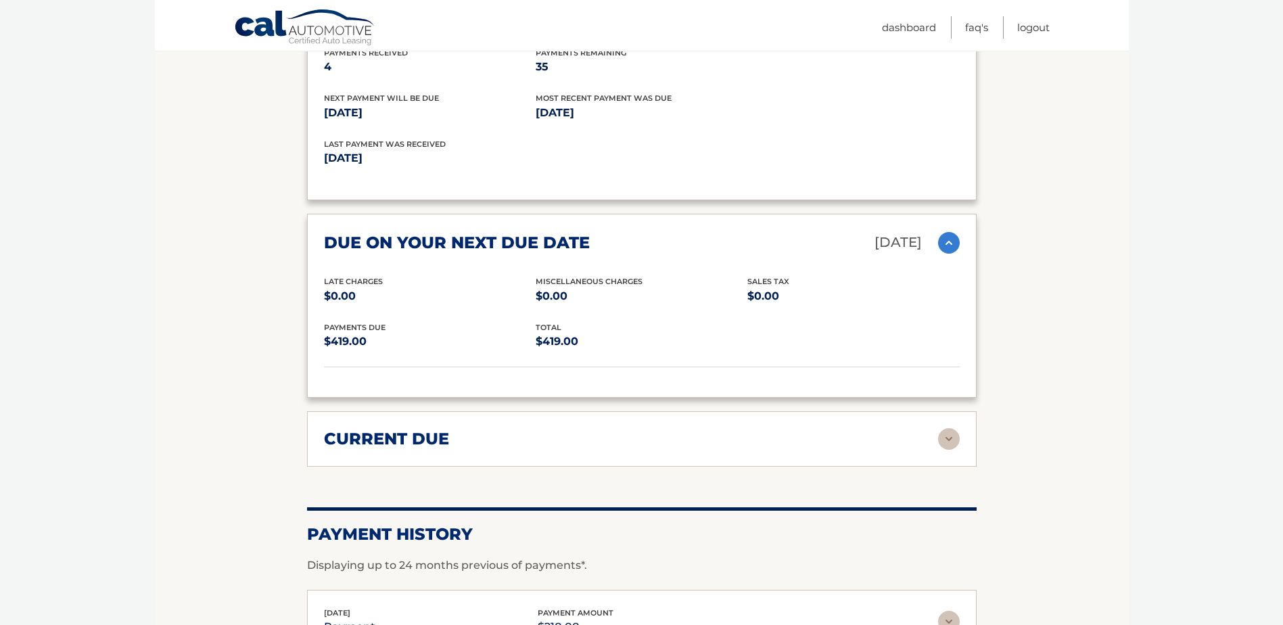
click at [634, 239] on div "due on your next due date Sep 03, 2025" at bounding box center [631, 243] width 614 height 24
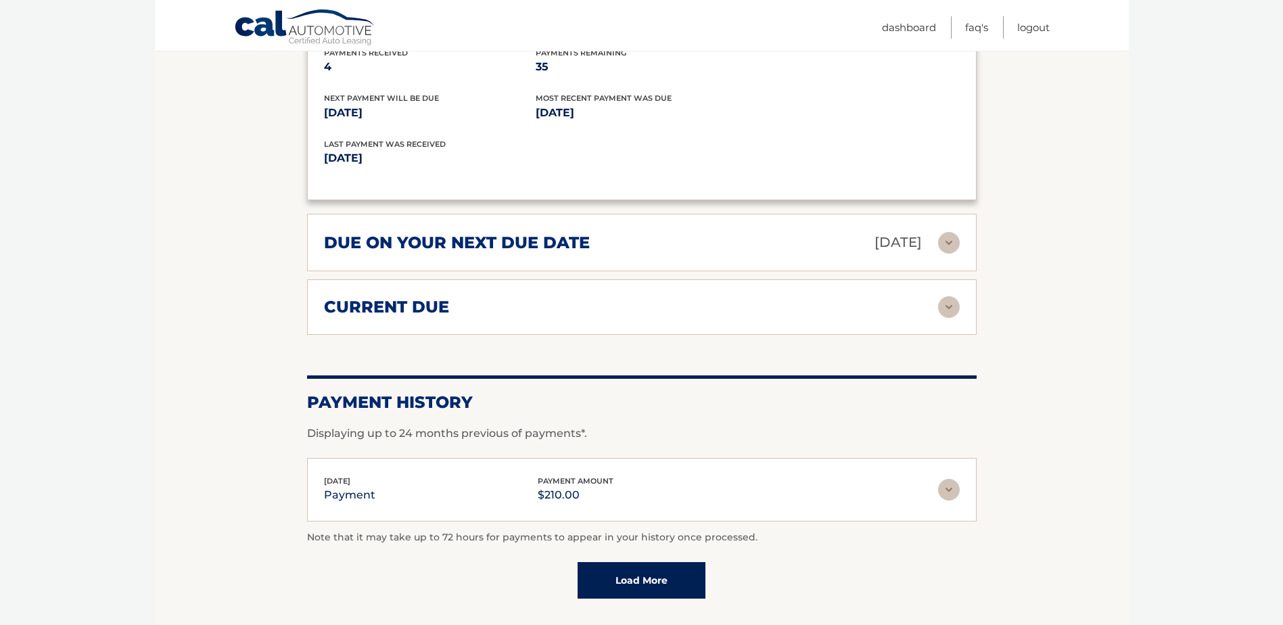
click at [603, 319] on div "current due Late Charges $0.00 Miscelleneous Charges* $0.00 Sales Tax $0.00 pay…" at bounding box center [642, 306] width 670 height 55
click at [610, 307] on div "current due" at bounding box center [631, 307] width 614 height 20
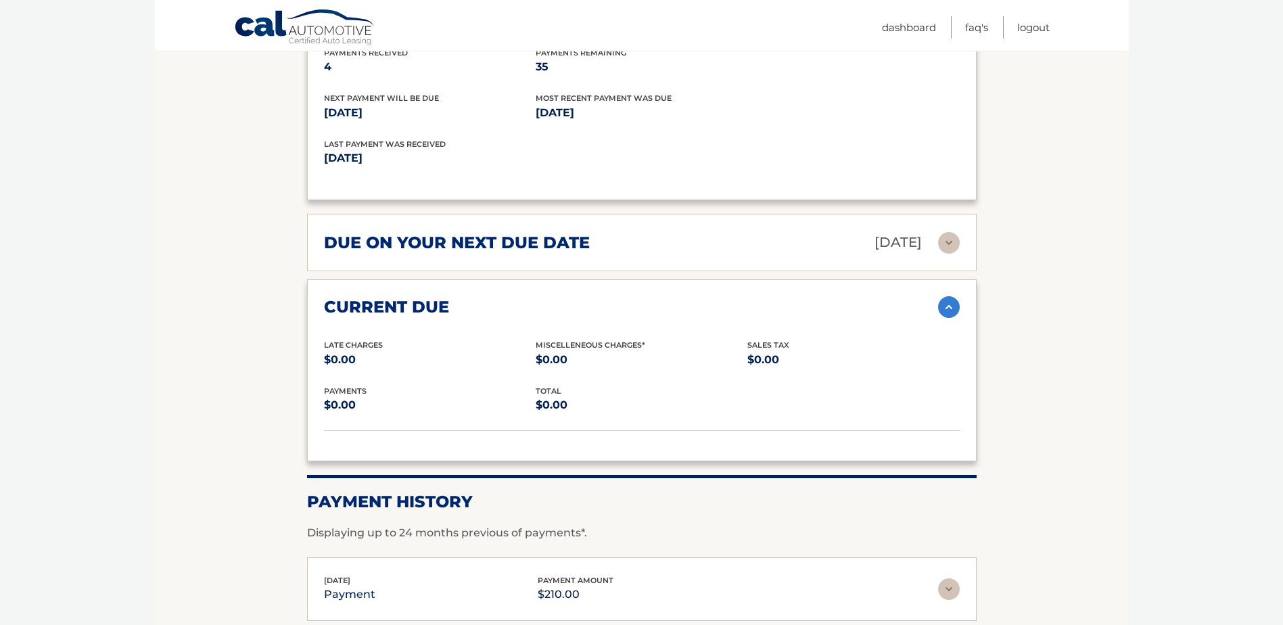
click at [611, 307] on div "current due" at bounding box center [631, 307] width 614 height 20
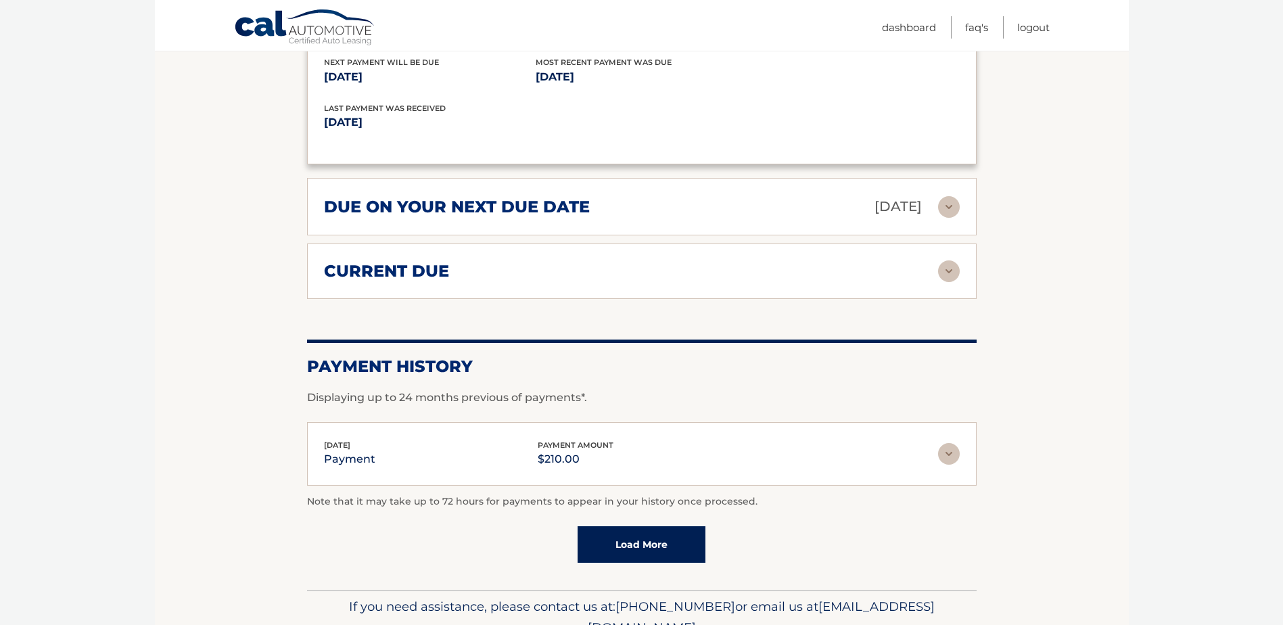
scroll to position [1082, 0]
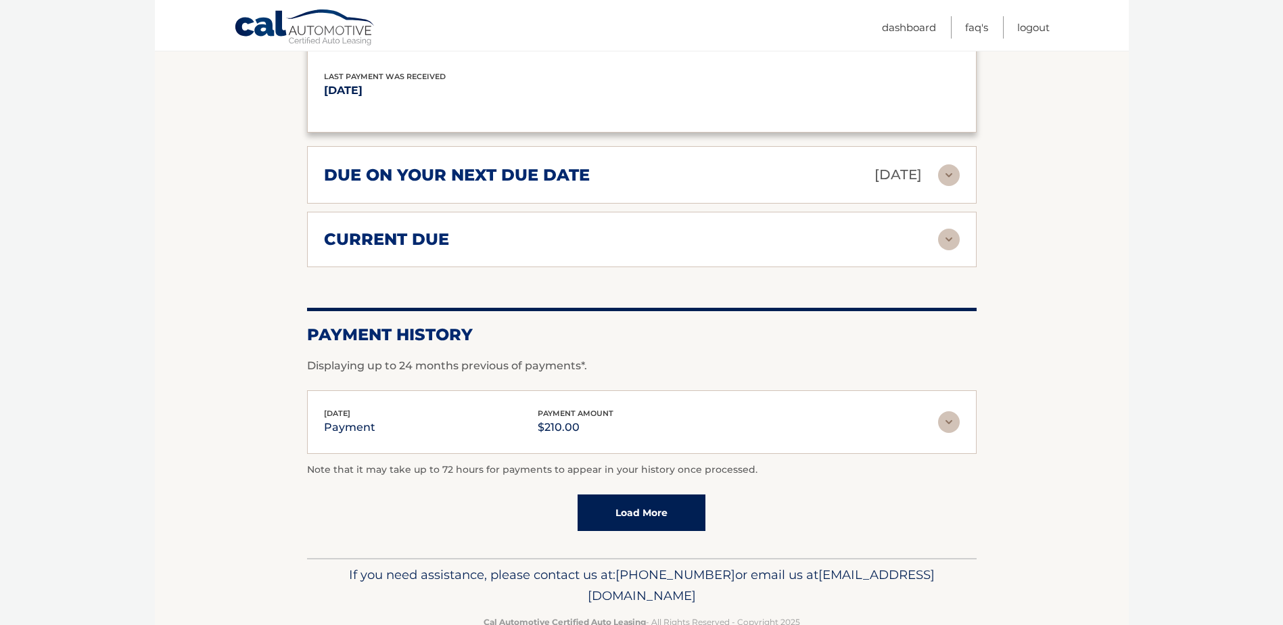
click at [624, 419] on div "Jul 15, 2025 payment payment amount $210.00" at bounding box center [631, 422] width 614 height 30
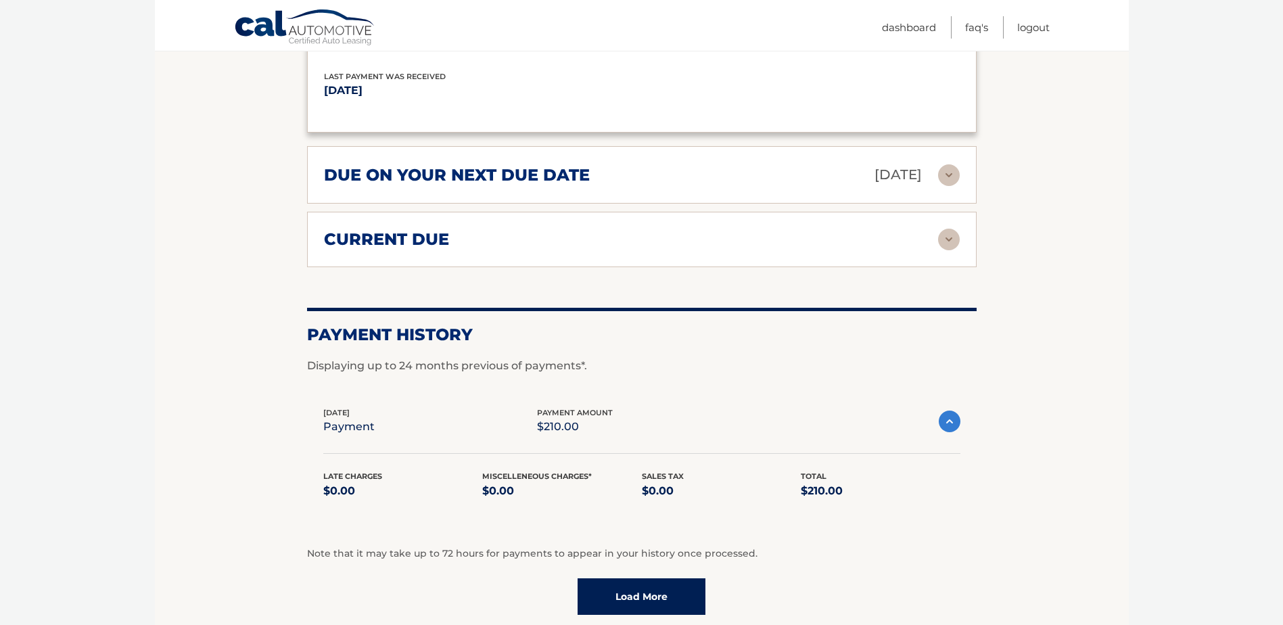
click at [653, 590] on link "Load More" at bounding box center [642, 596] width 128 height 37
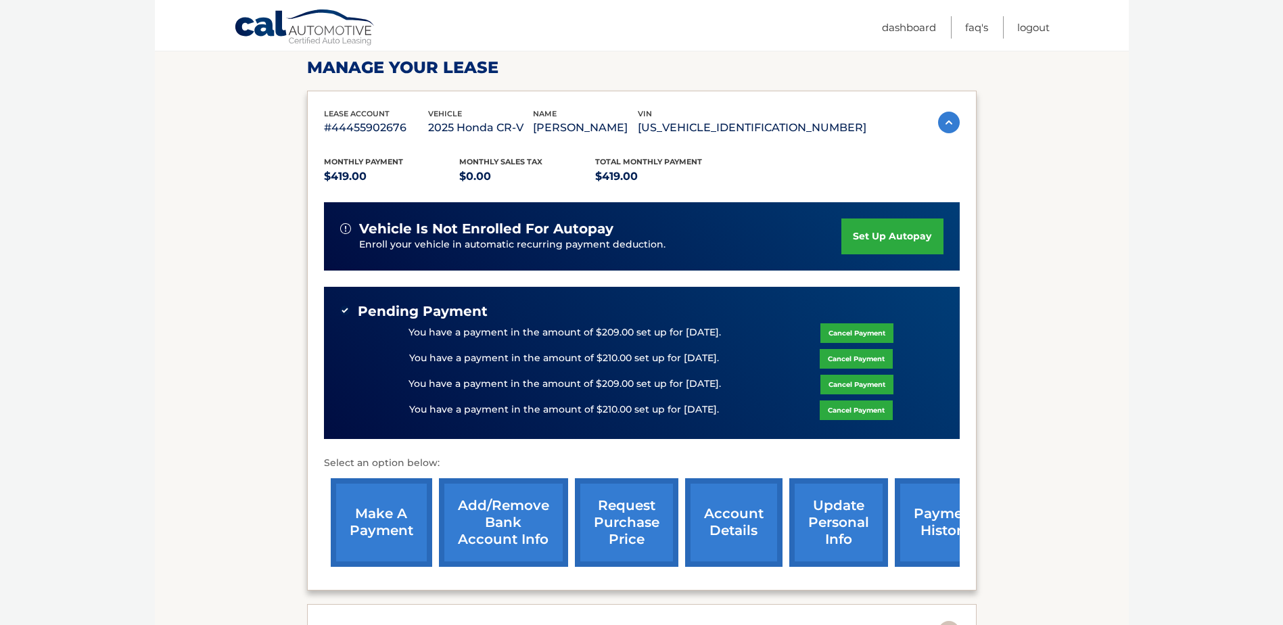
scroll to position [0, 0]
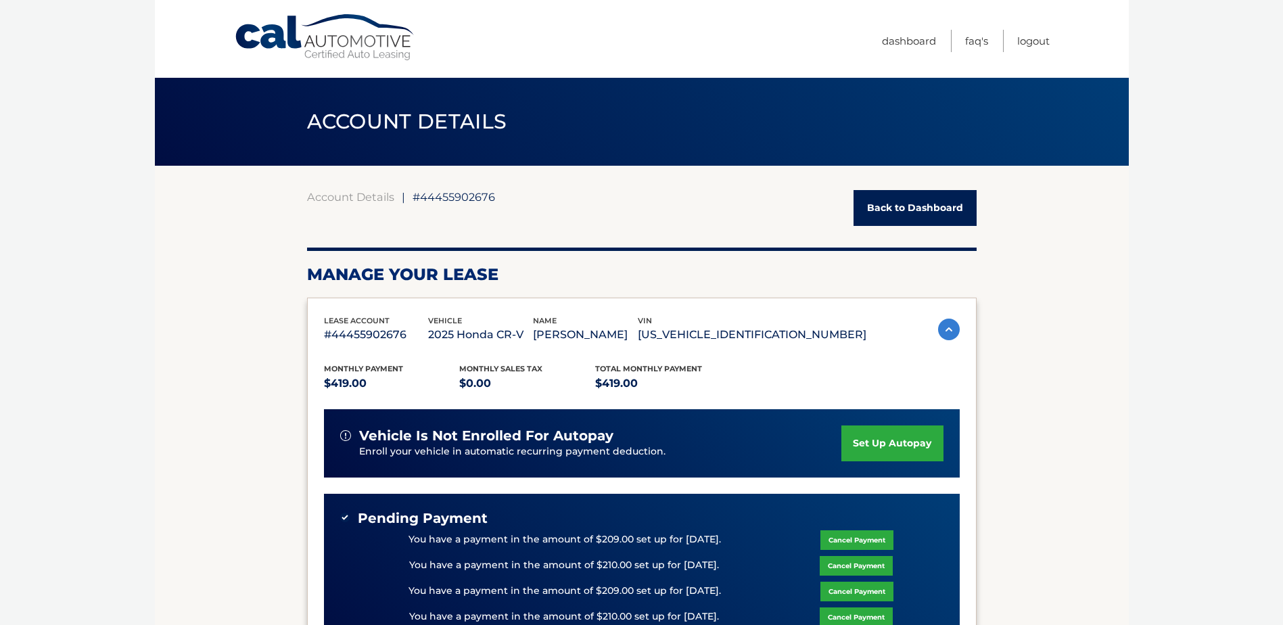
click at [921, 210] on link "Back to Dashboard" at bounding box center [915, 208] width 123 height 36
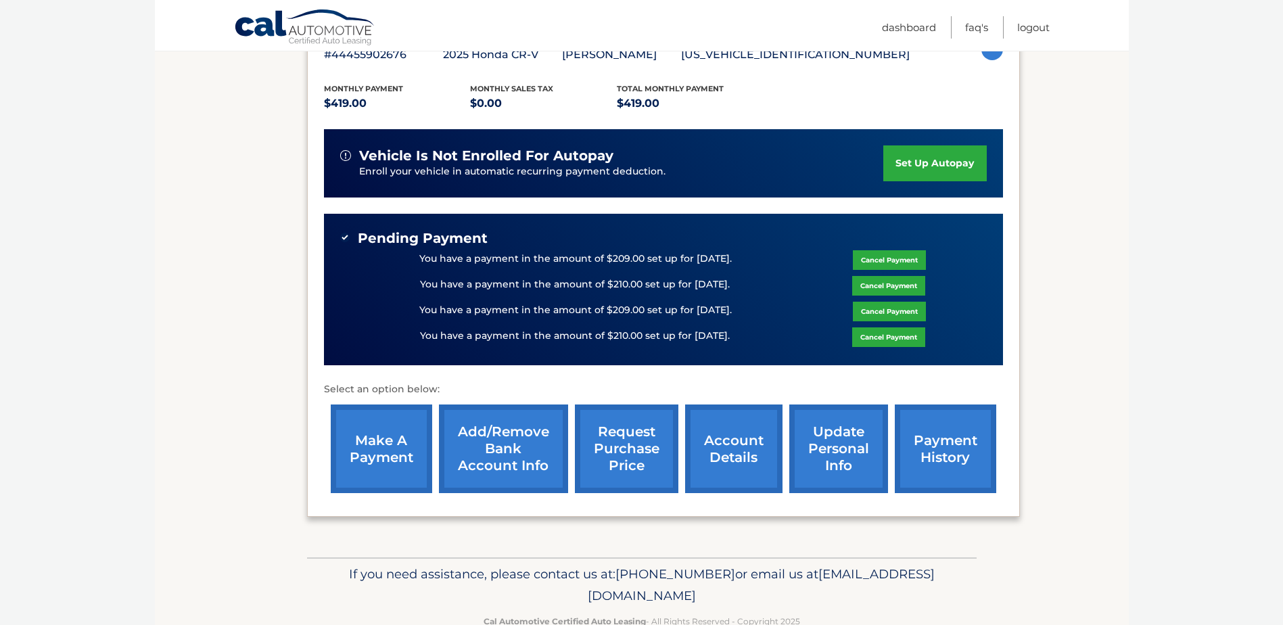
scroll to position [271, 0]
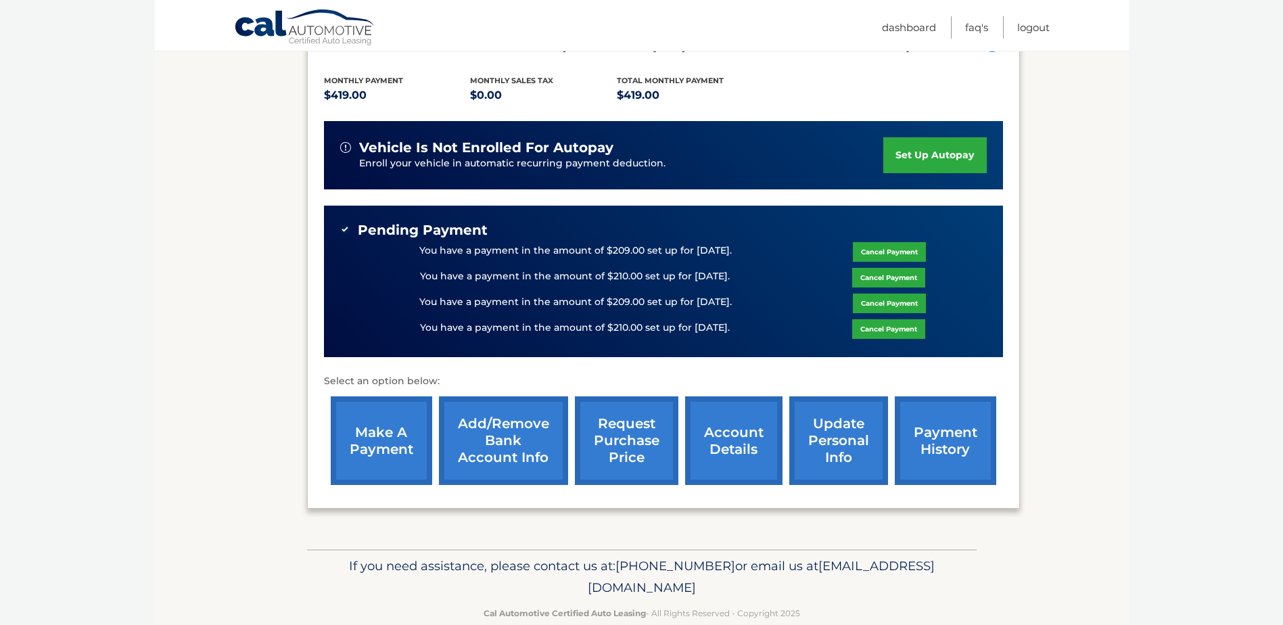
click at [394, 454] on link "make a payment" at bounding box center [381, 440] width 101 height 89
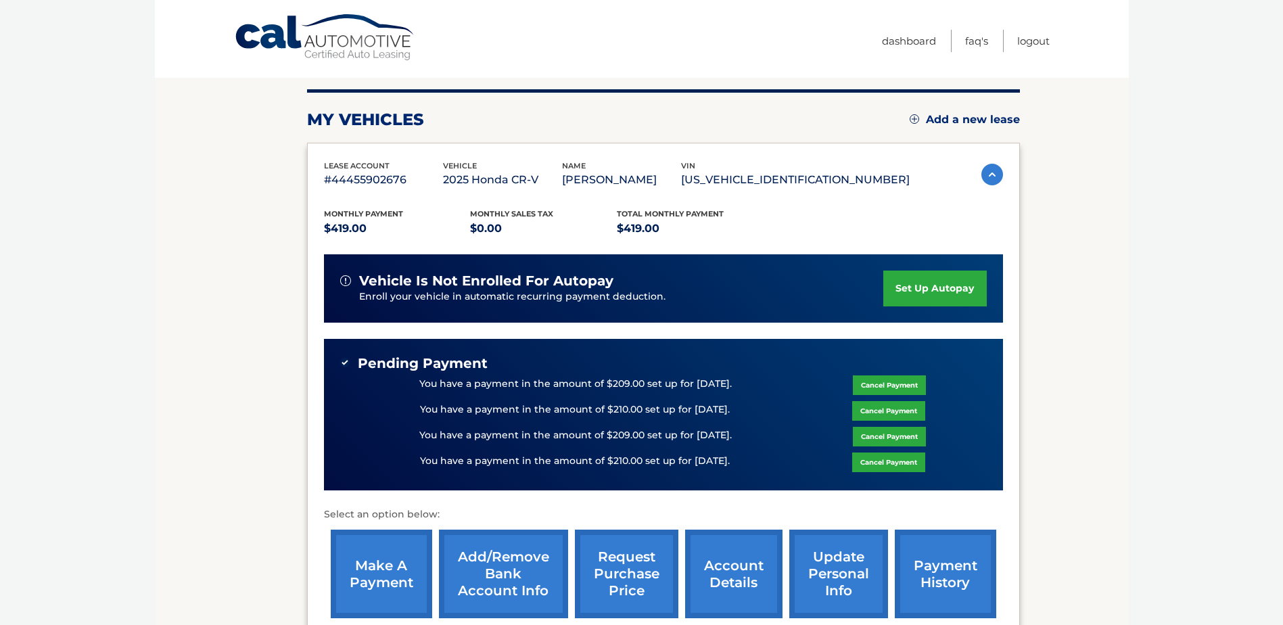
scroll to position [0, 0]
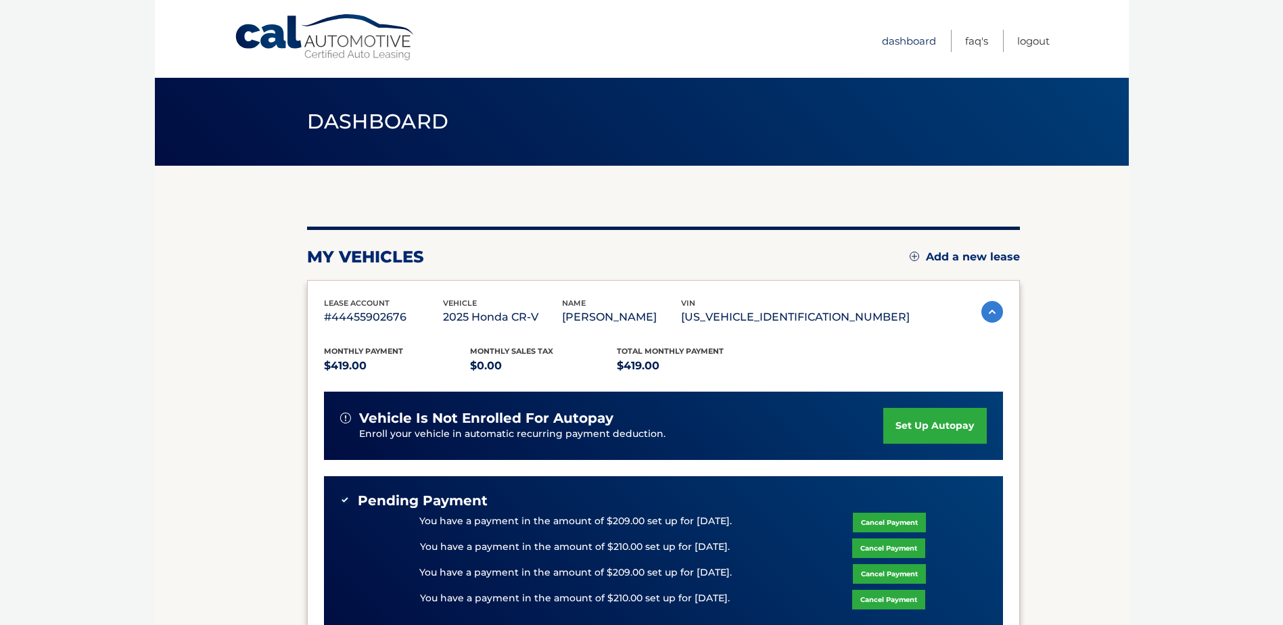
click at [892, 41] on link "Dashboard" at bounding box center [909, 41] width 54 height 22
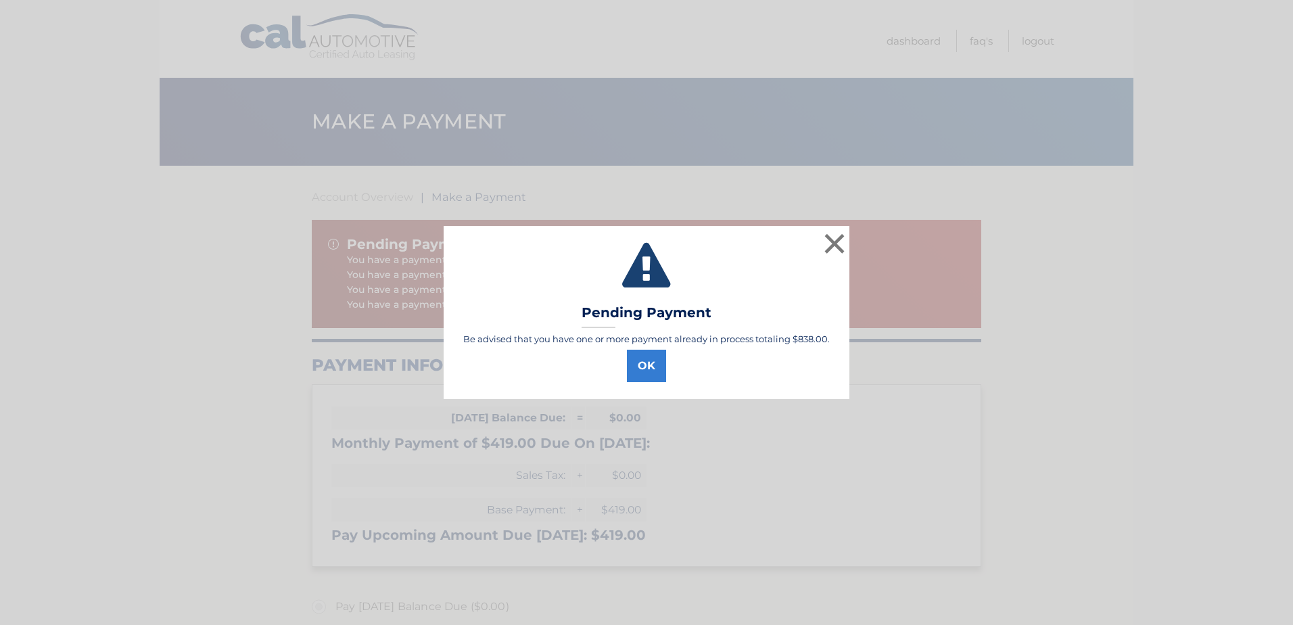
select select "NGQ3ZWYyOTItNGQ5NC00ODE5LThhMjEtYjFiMTgwNjY0MWNi"
click at [644, 365] on button "OK" at bounding box center [646, 366] width 39 height 32
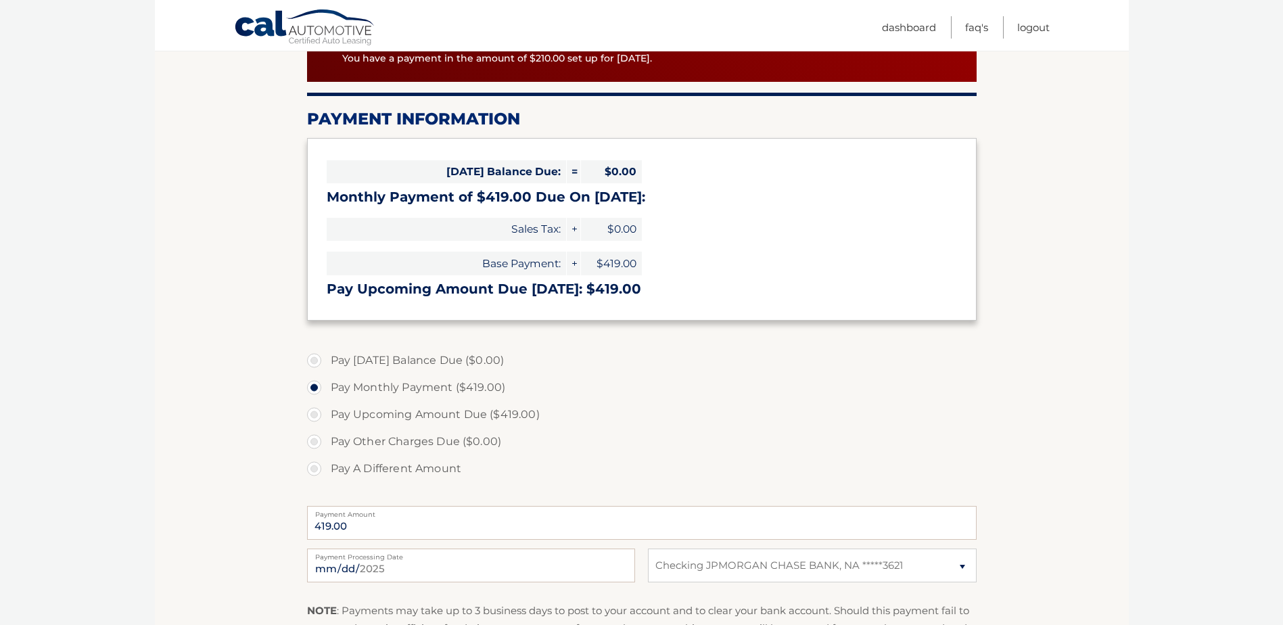
scroll to position [271, 0]
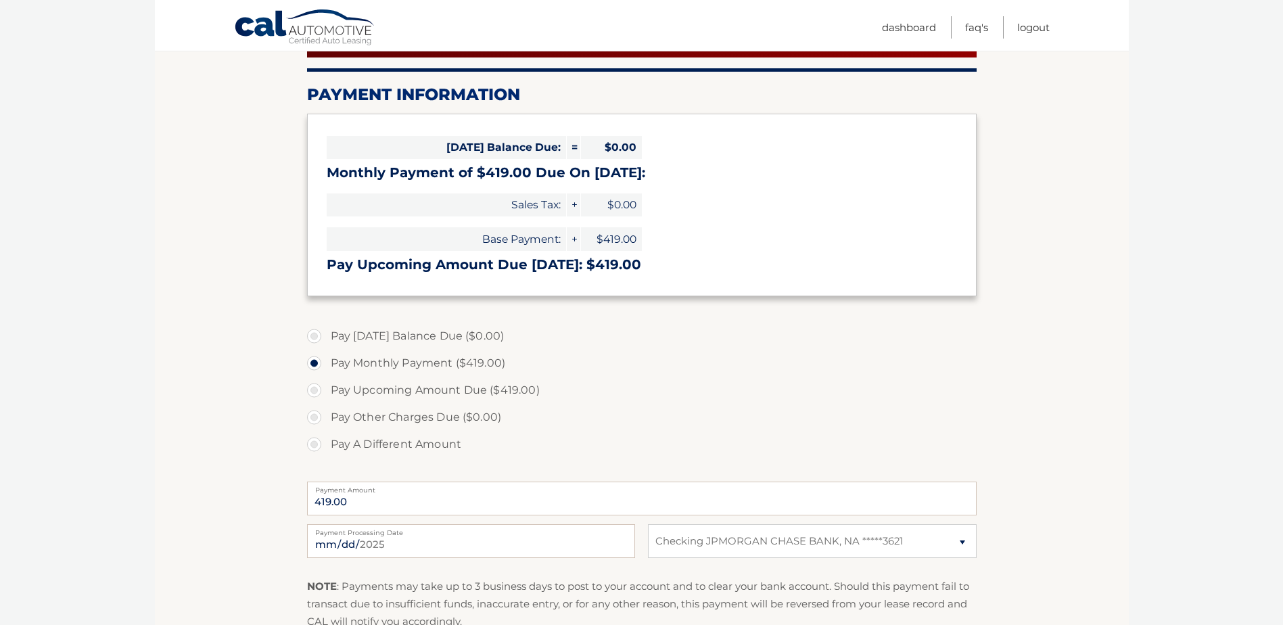
click at [317, 447] on label "Pay A Different Amount" at bounding box center [642, 444] width 670 height 27
click at [317, 447] on input "Pay A Different Amount" at bounding box center [319, 442] width 14 height 22
radio input "true"
click at [411, 499] on input "Payment Amount" at bounding box center [642, 499] width 670 height 34
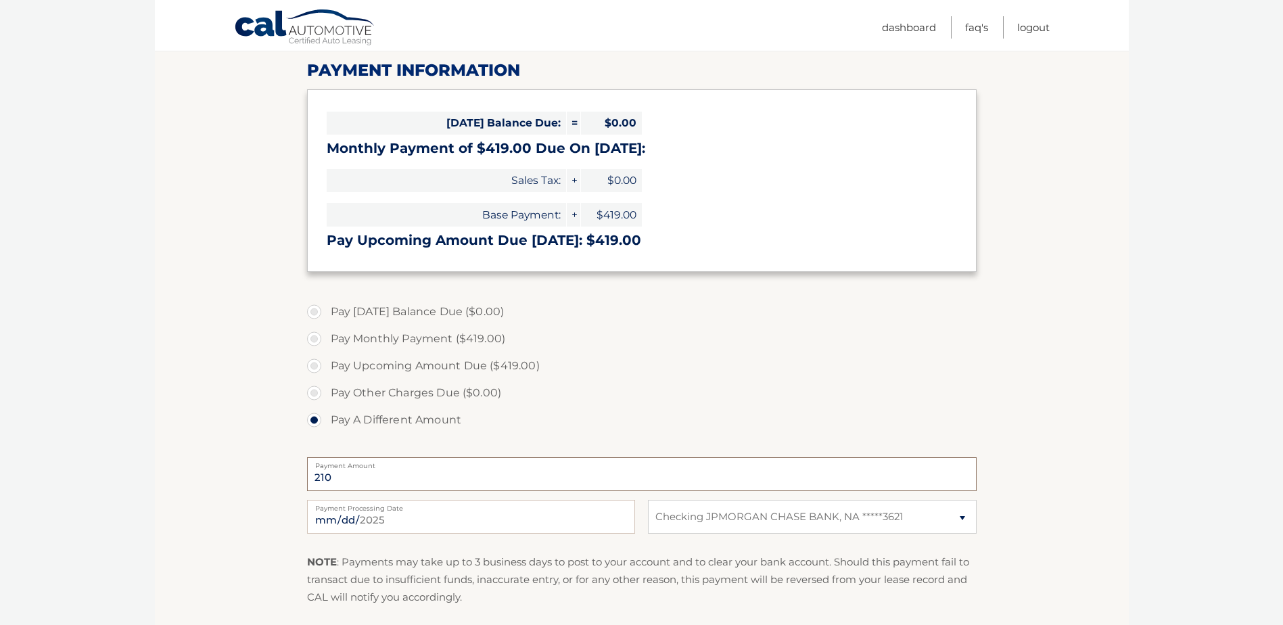
scroll to position [338, 0]
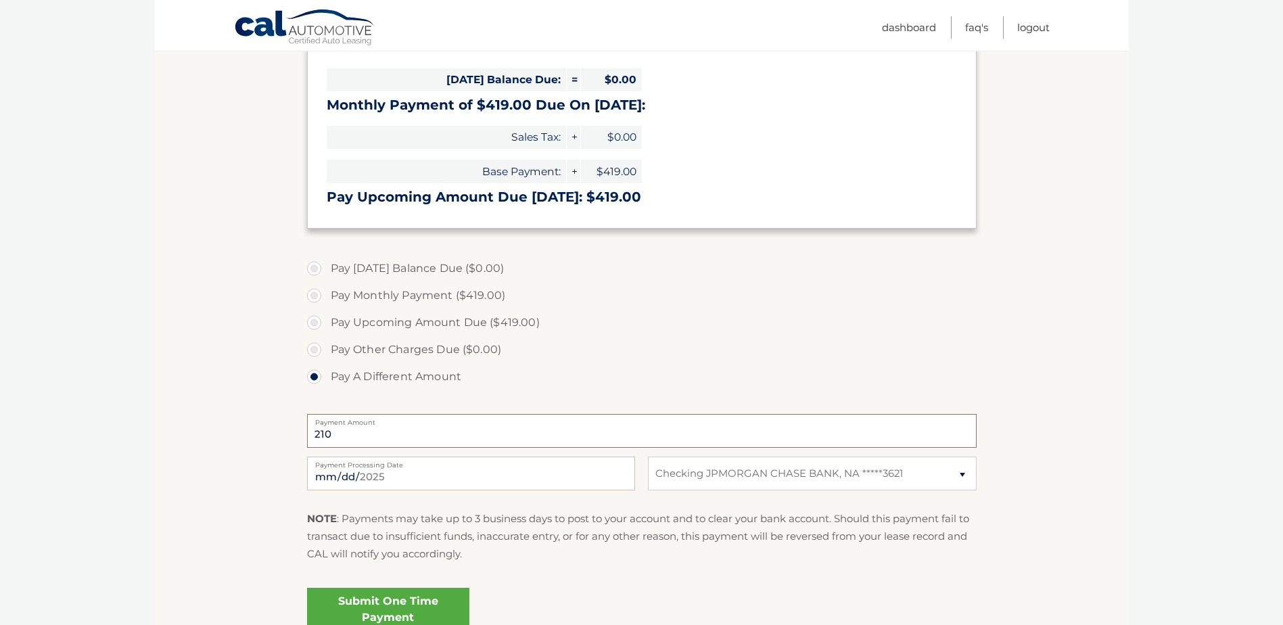
type input "210"
click at [604, 480] on input "[DATE]" at bounding box center [471, 474] width 328 height 34
type input "[DATE]"
click at [697, 327] on label "Pay Upcoming Amount Due ($419.00)" at bounding box center [642, 322] width 670 height 27
click at [326, 327] on input "Pay Upcoming Amount Due ($419.00)" at bounding box center [319, 320] width 14 height 22
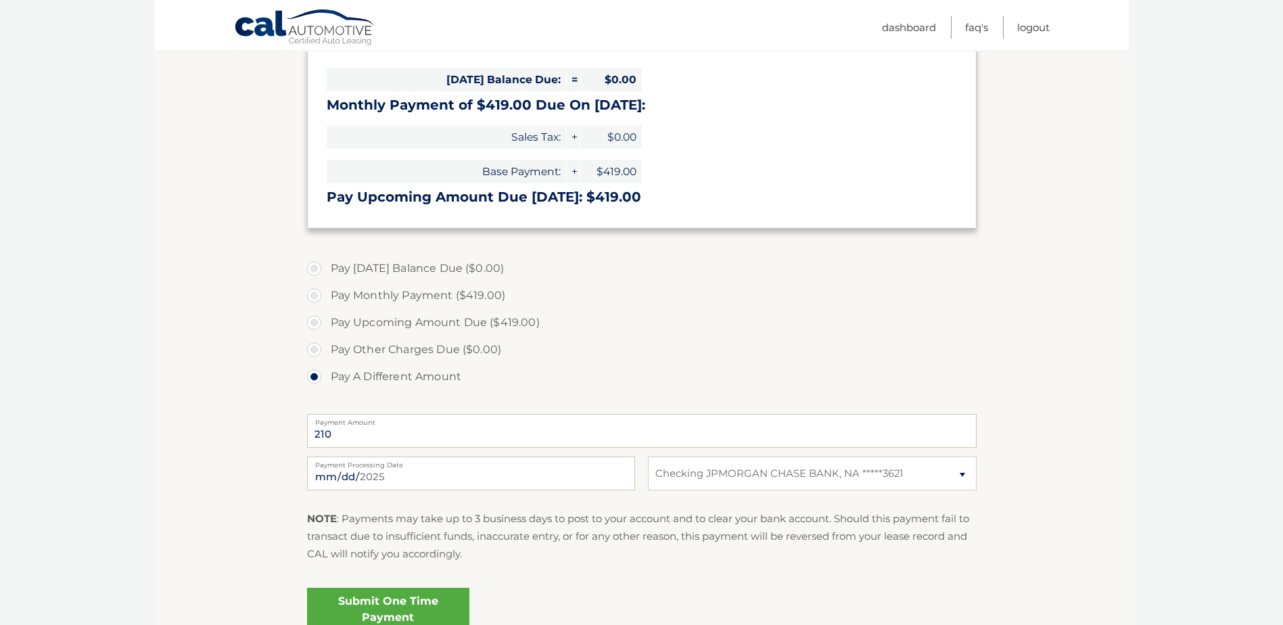
radio input "true"
type input "419.00"
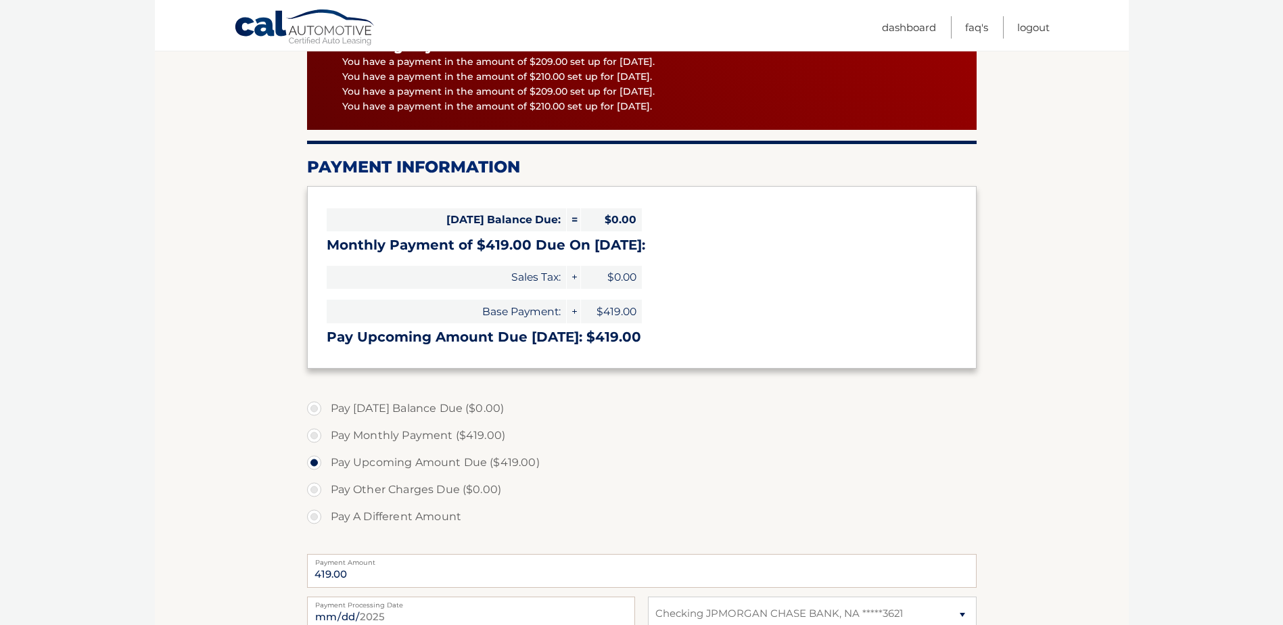
scroll to position [0, 0]
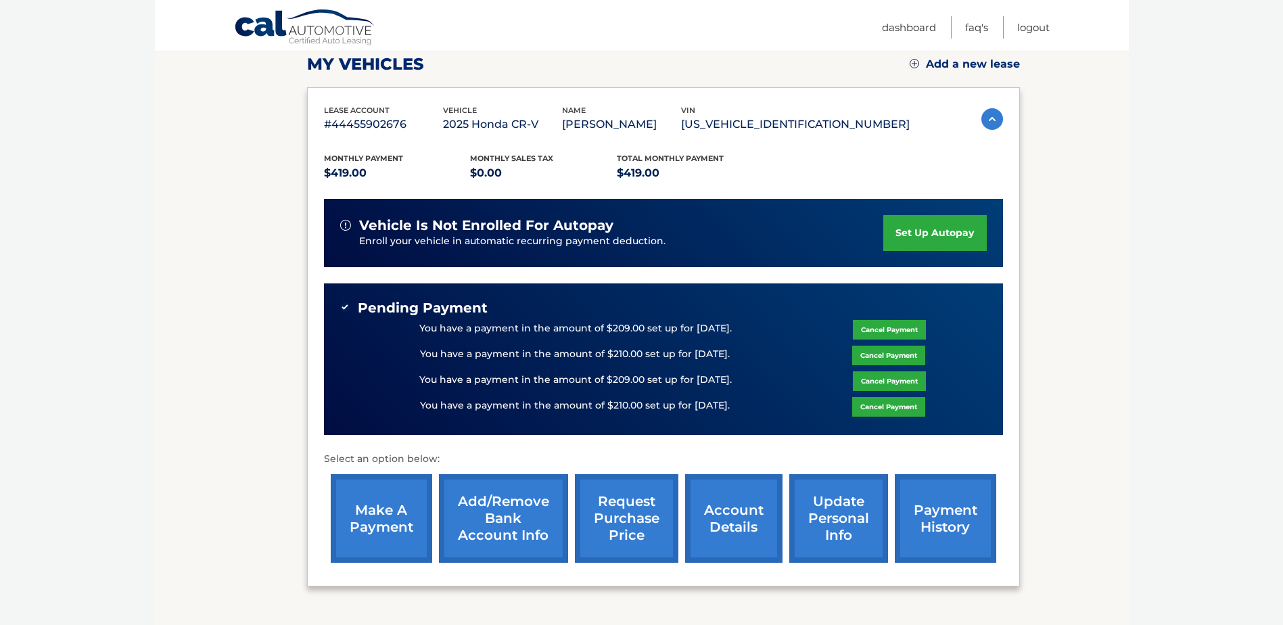
scroll to position [271, 0]
